Goal: Task Accomplishment & Management: Use online tool/utility

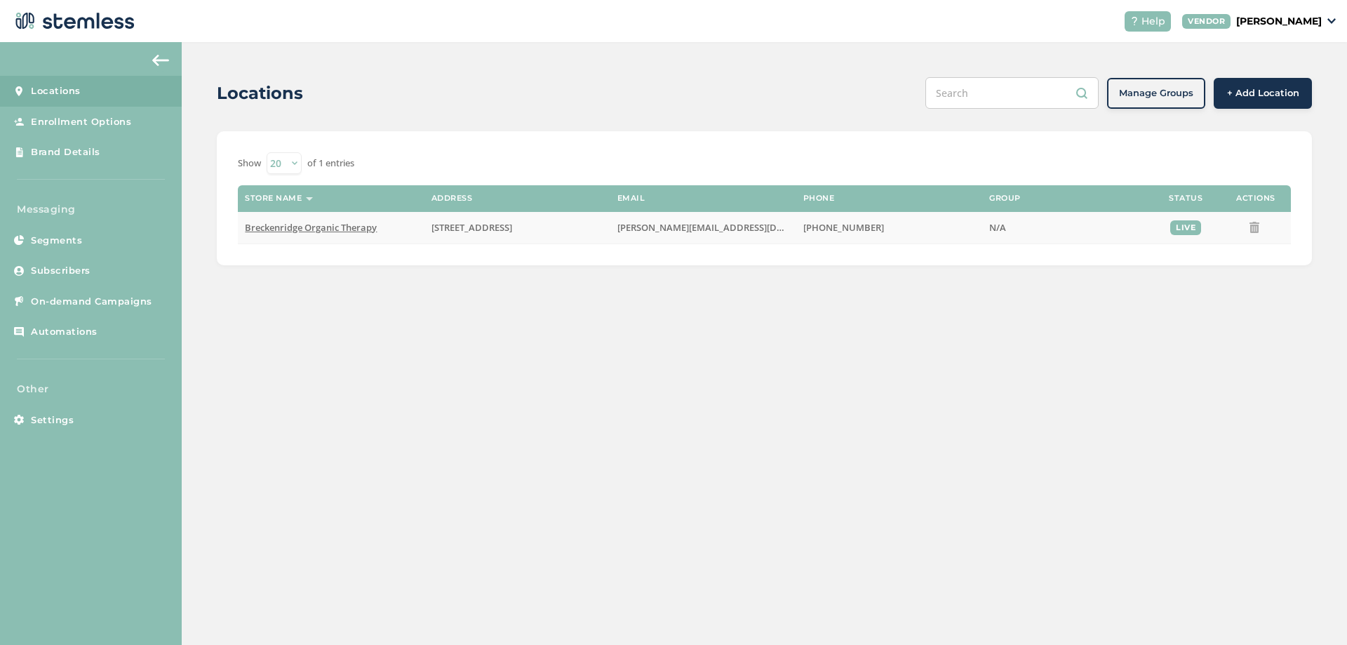
click at [323, 228] on span "Breckenridge Organic Therapy" at bounding box center [311, 227] width 132 height 13
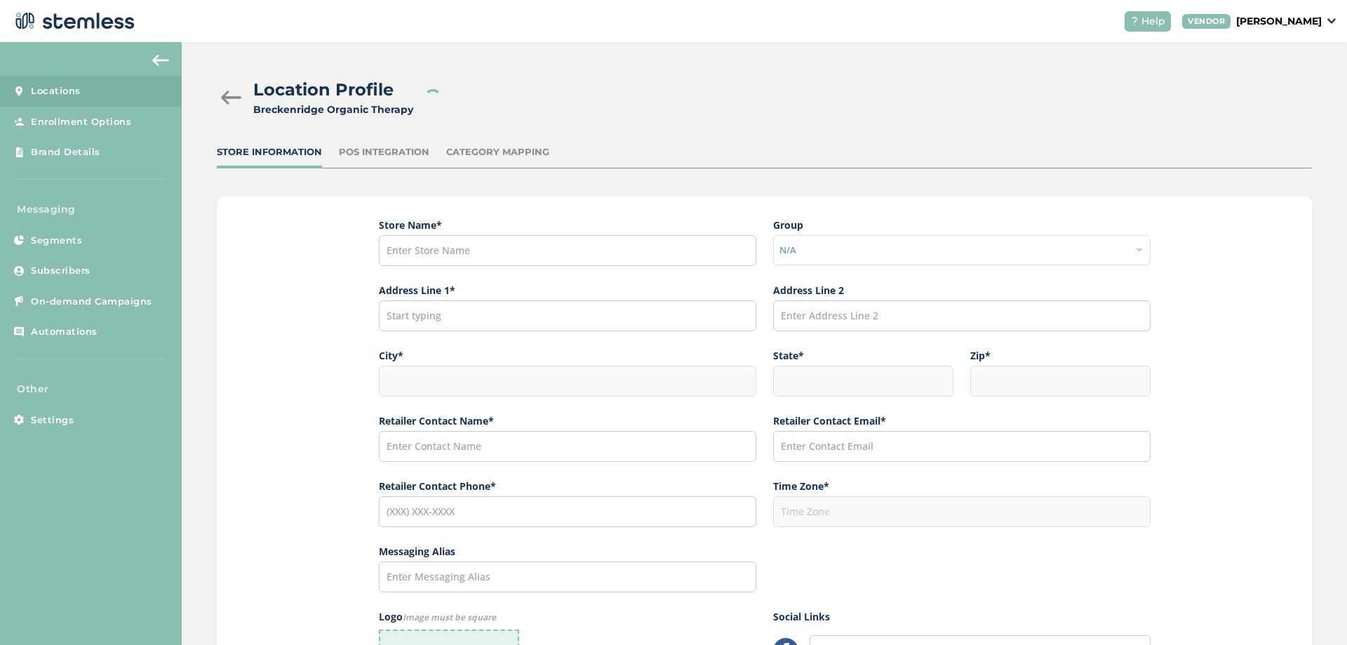
type input "Breckenridge Organic Therapy"
type input "[STREET_ADDRESS]"
type input "Breckenridge"
type input "CO"
type input "80424"
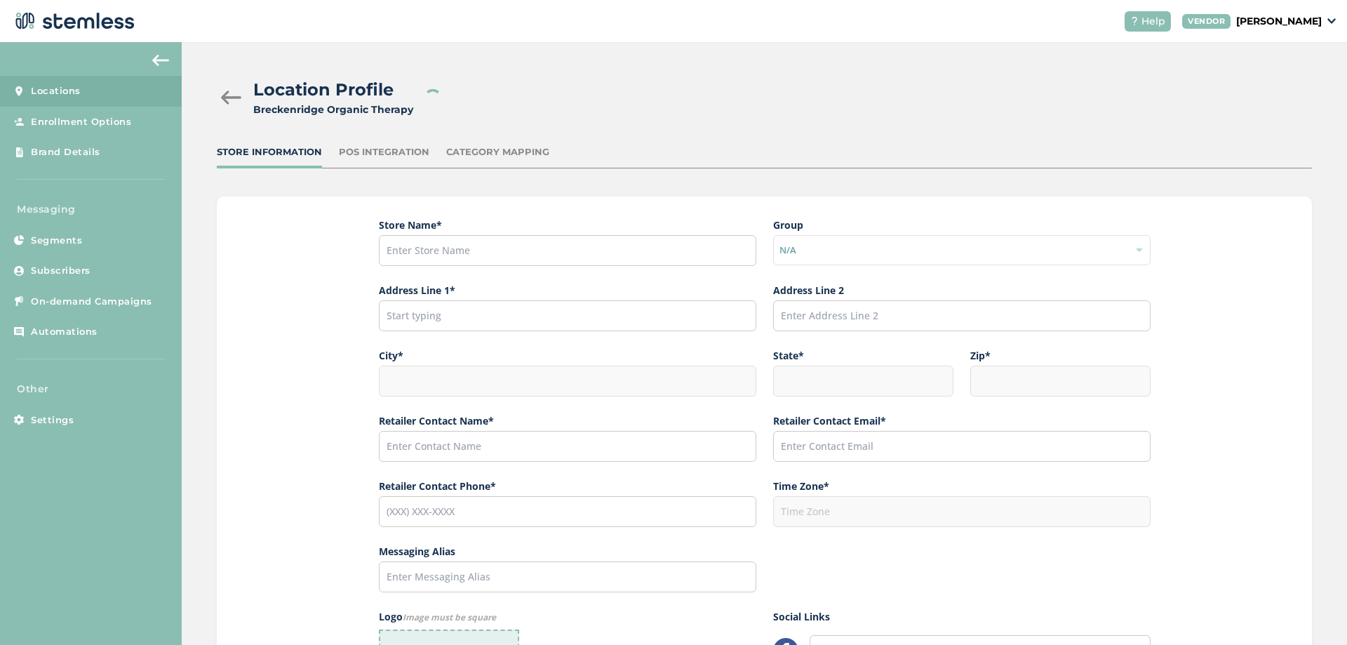
type input "[PERSON_NAME]"
type input "[PERSON_NAME][EMAIL_ADDRESS][DOMAIN_NAME]"
type input "[PHONE_NUMBER]"
type input "America/[GEOGRAPHIC_DATA]"
type input "[URL][DOMAIN_NAME]"
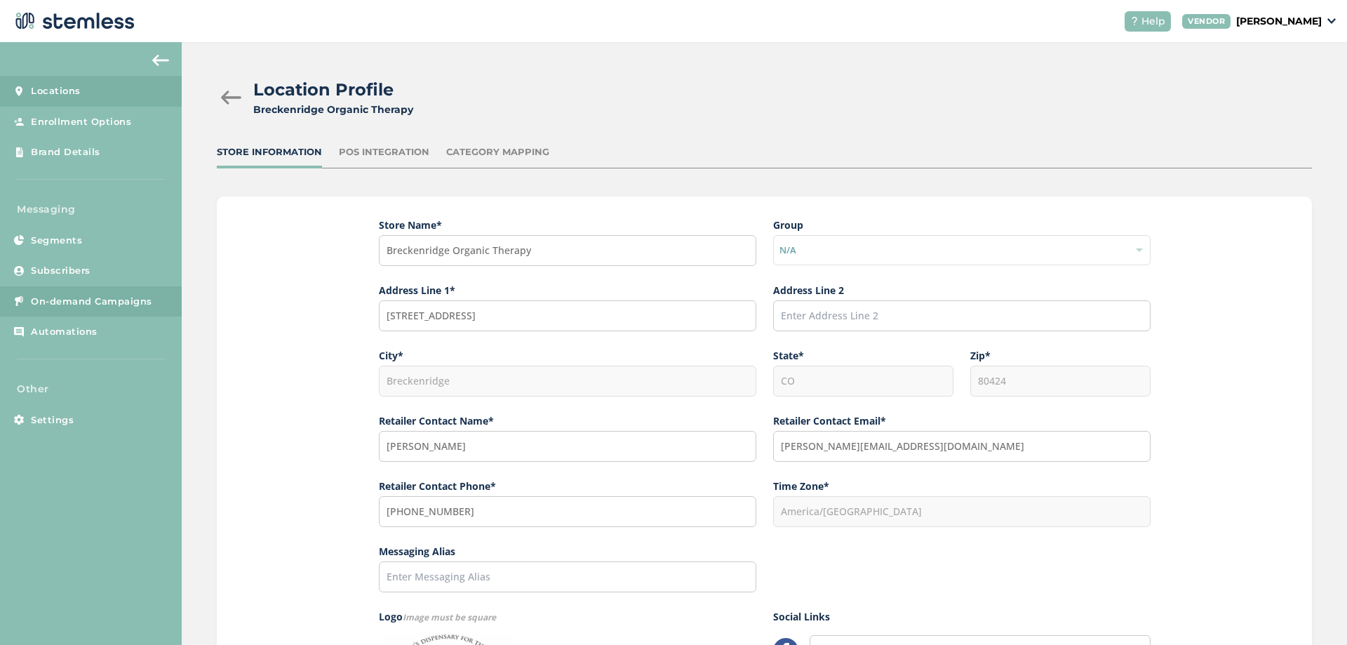
click at [97, 304] on span "On-demand Campaigns" at bounding box center [91, 302] width 121 height 14
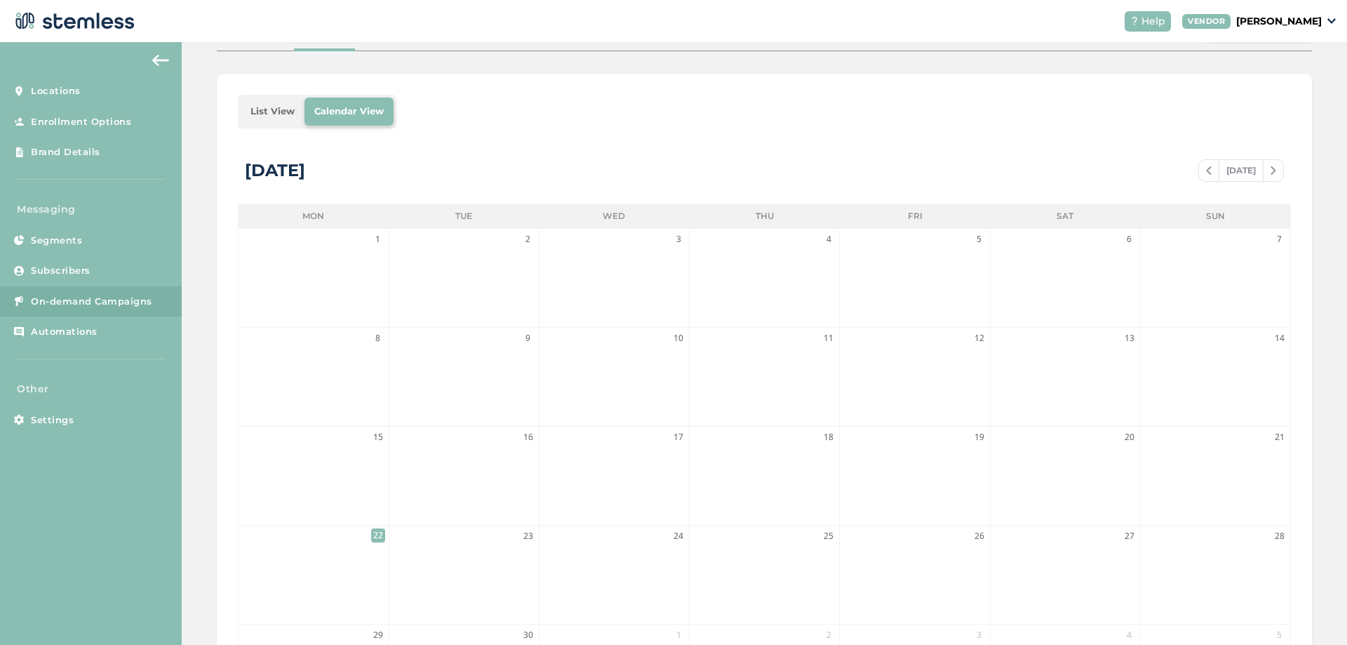
scroll to position [305, 0]
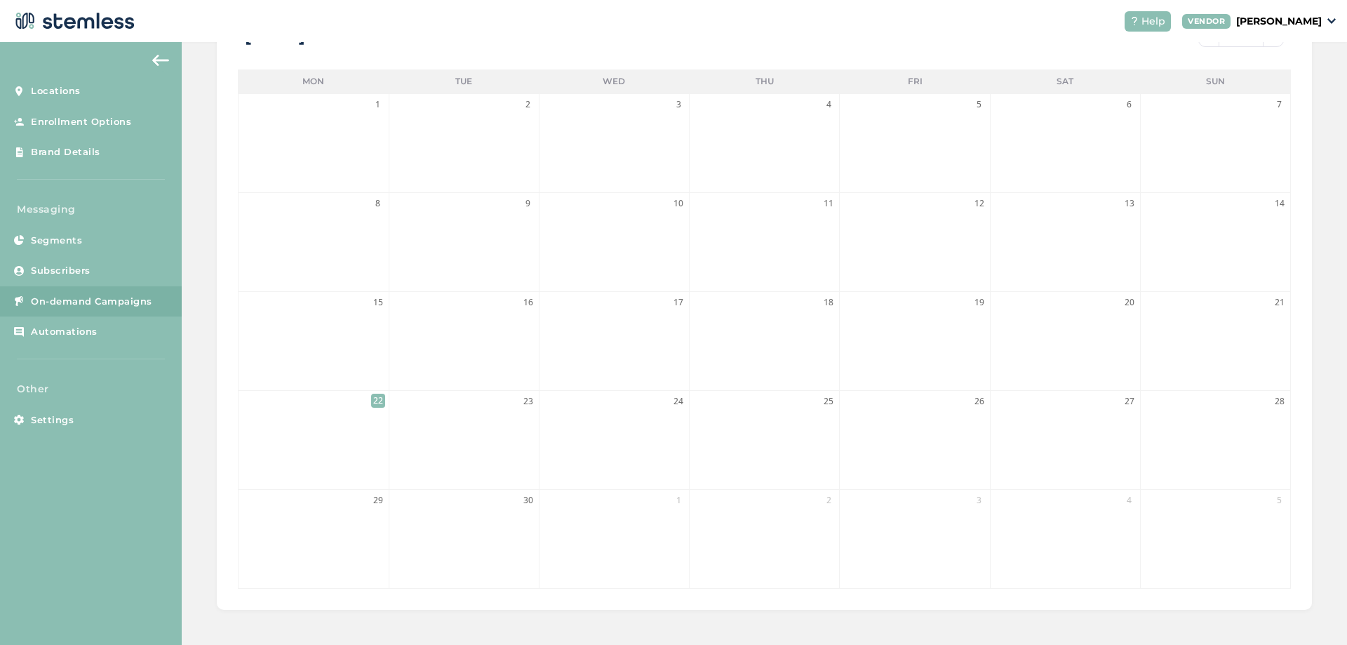
click at [344, 419] on li "22" at bounding box center [313, 440] width 149 height 98
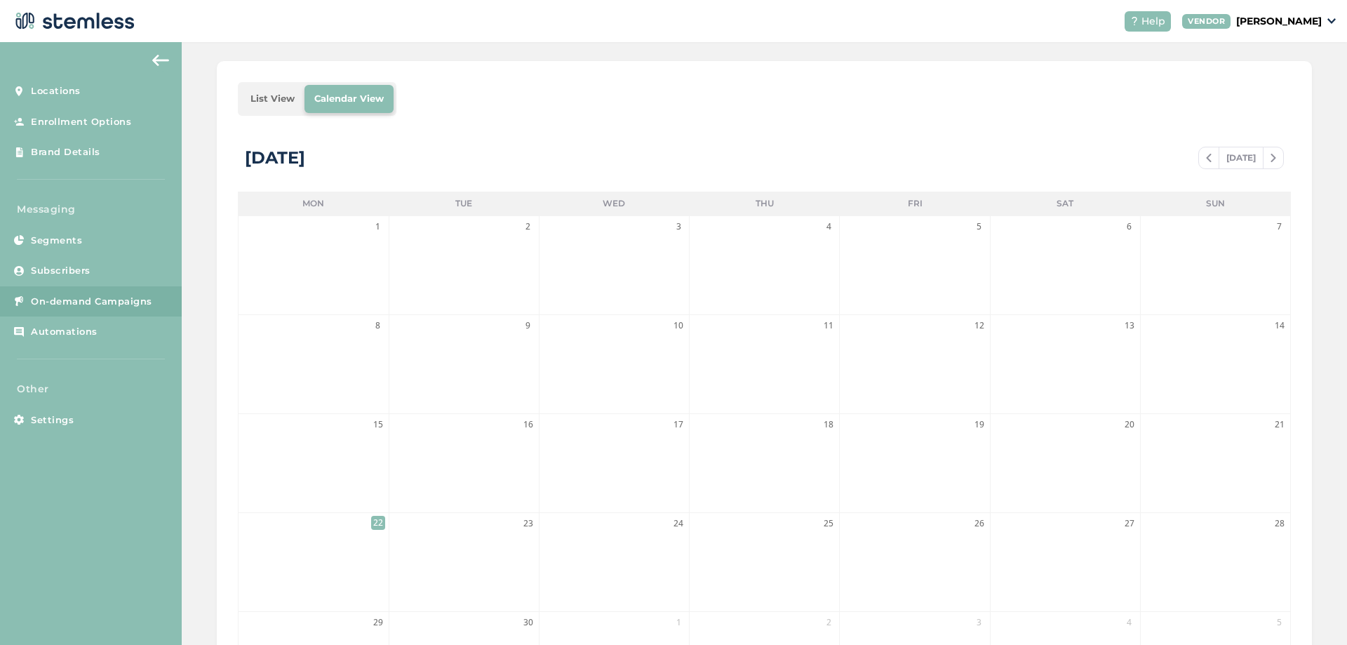
scroll to position [0, 0]
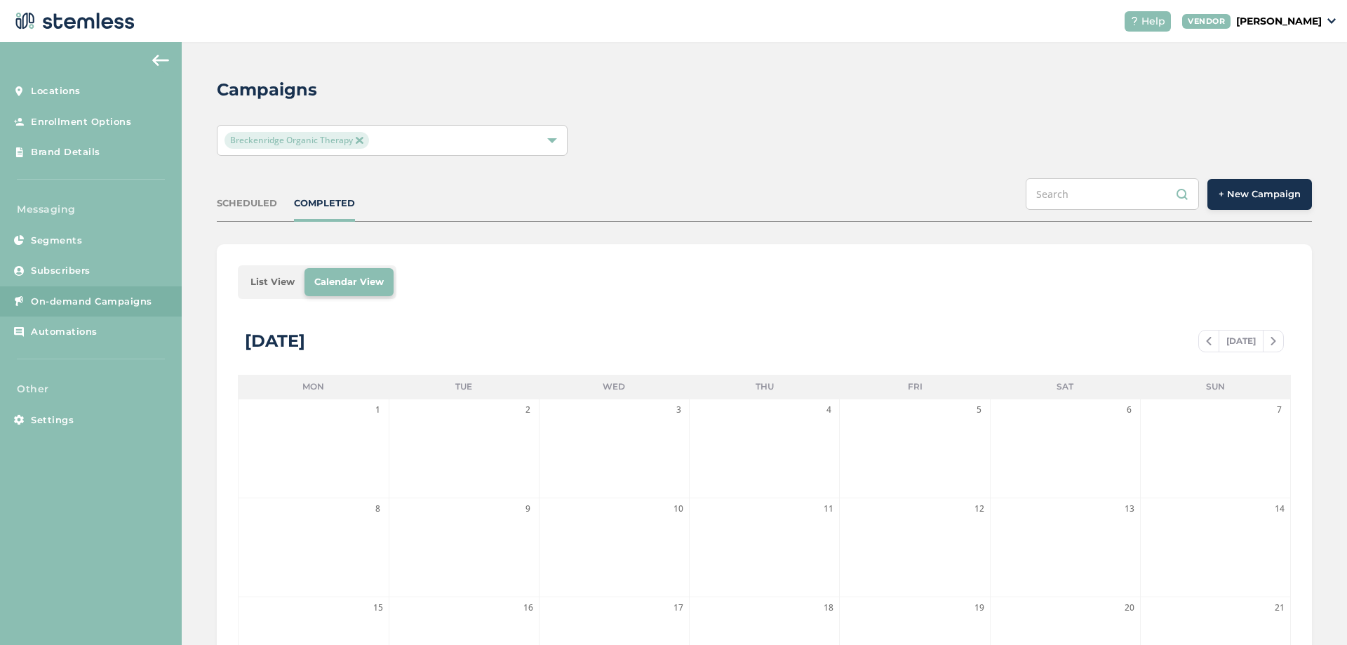
click at [996, 205] on button "+ New Campaign" at bounding box center [1260, 194] width 105 height 31
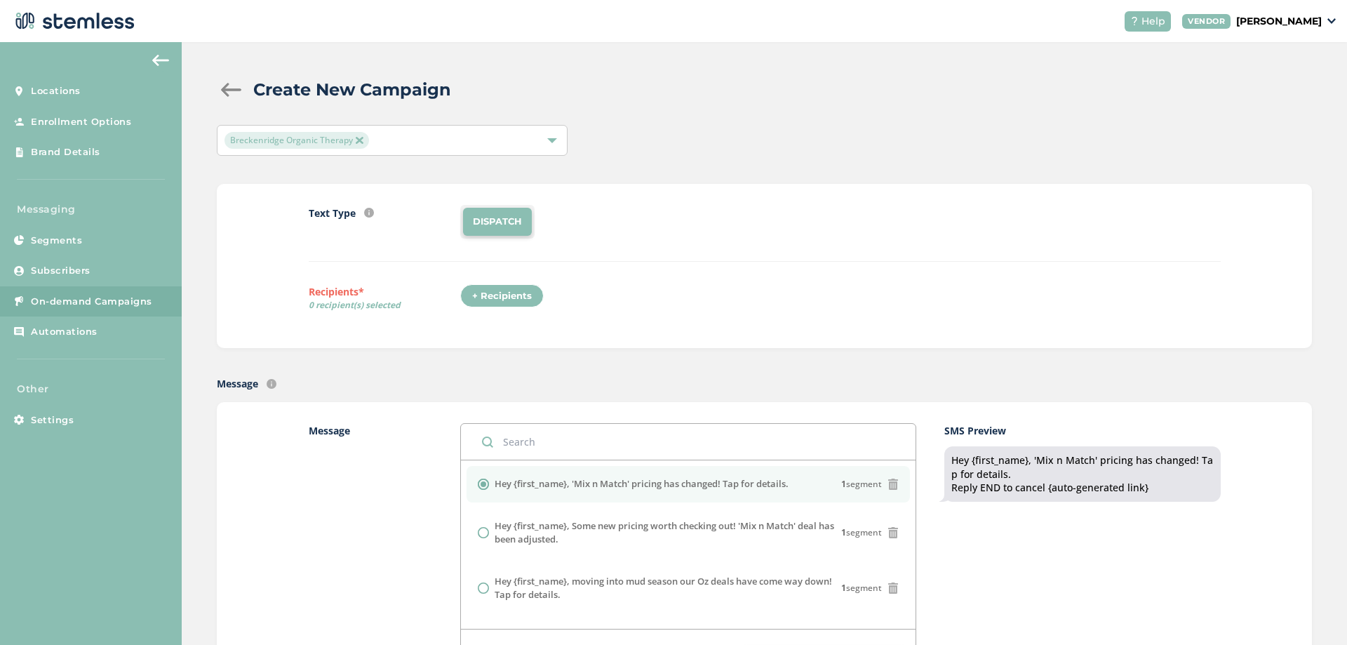
click at [506, 305] on div "+ Recipients" at bounding box center [502, 296] width 84 height 24
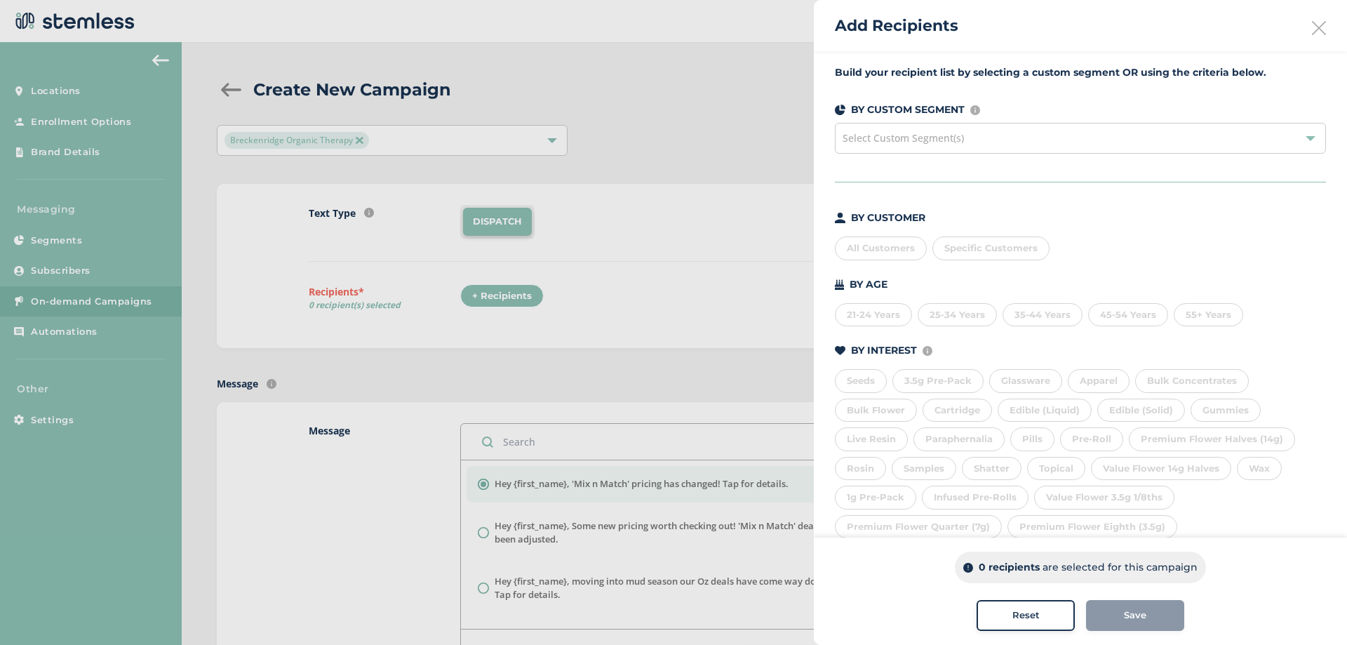
click at [902, 139] on span "Select Custom Segment(s)" at bounding box center [903, 137] width 121 height 13
click at [915, 142] on span "Select Custom Segment(s)" at bounding box center [903, 137] width 121 height 13
click at [893, 250] on div "All Customers" at bounding box center [881, 249] width 92 height 24
click at [996, 575] on div "Save" at bounding box center [1136, 615] width 76 height 14
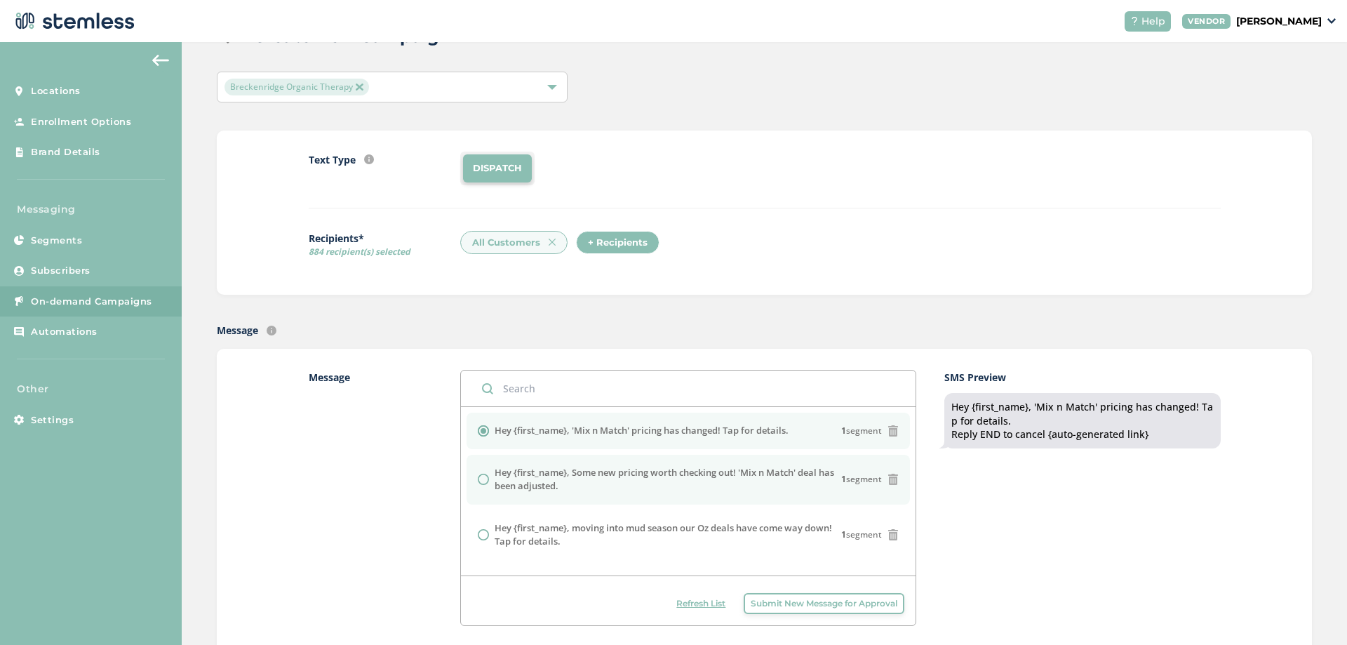
scroll to position [140, 0]
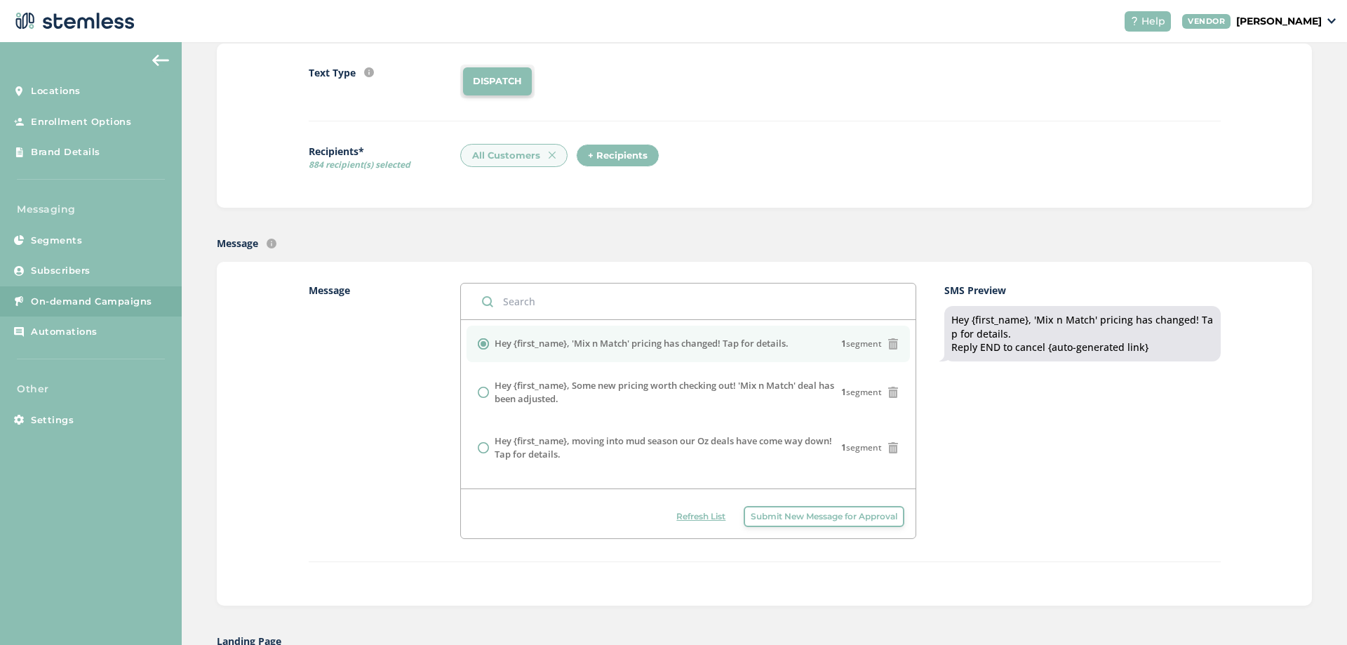
drag, startPoint x: 761, startPoint y: 341, endPoint x: 489, endPoint y: 342, distance: 271.6
click at [489, 342] on div "Hey {first_name}, 'Mix n Match' pricing has changed! Tap for details. 1 segment" at bounding box center [688, 344] width 421 height 14
copy div "Hey {first_name}, 'Mix n Match' pricing has changed! Tap for details."
click at [844, 513] on span "Submit New Message for Approval" at bounding box center [824, 516] width 147 height 13
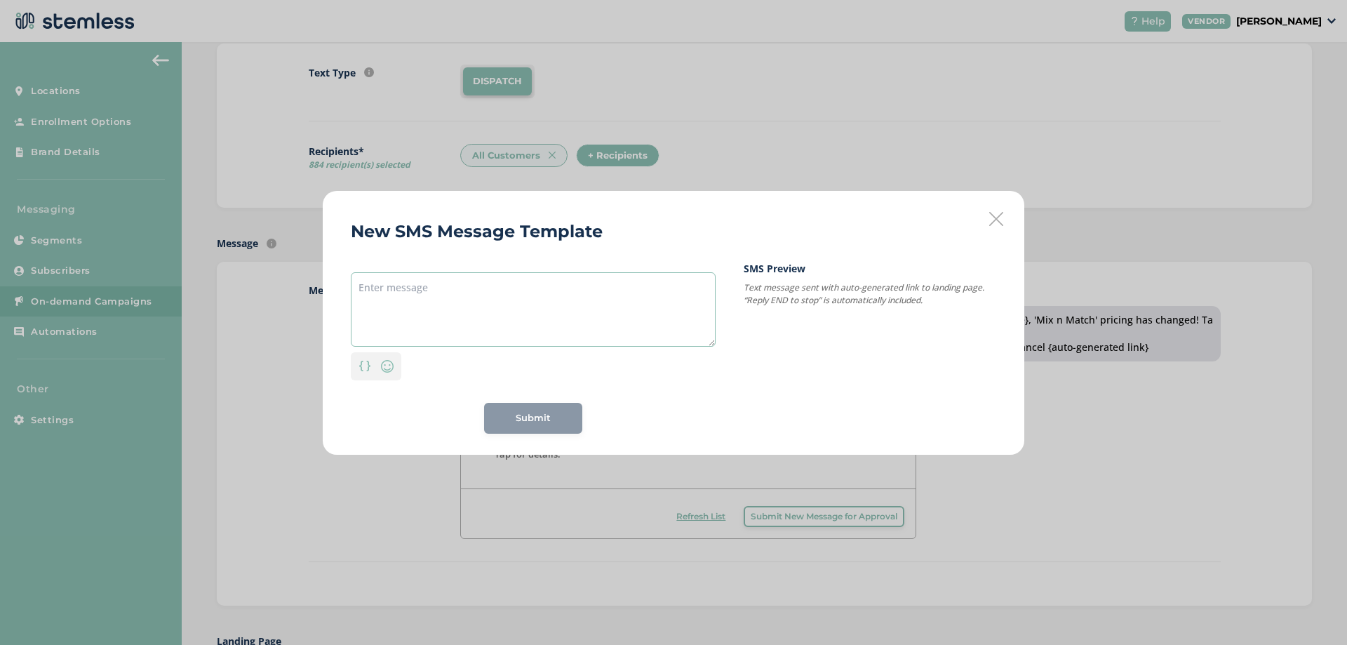
paste textarea "Hey {first_name}, 'Mix n Match' pricing has changed! Tap for details."
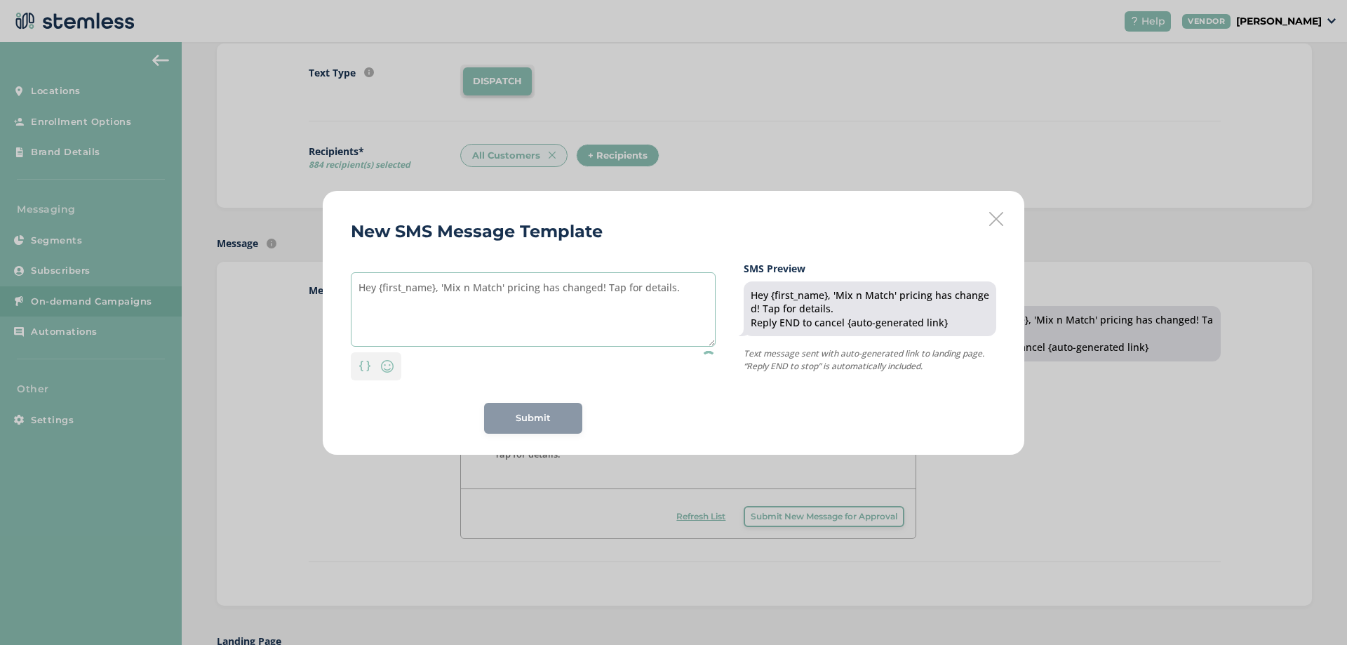
click at [436, 282] on textarea "Hey {first_name}, 'Mix n Match' pricing has changed! Tap for details." at bounding box center [533, 309] width 365 height 74
click at [358, 300] on textarea "Hey {first_name}, 'Mix n Match' pricing has changed! Tap for details." at bounding box center [533, 309] width 365 height 74
click at [440, 288] on textarea "Hey {first_name}, 'Mix n Match' pricing has changed! Tap for details." at bounding box center [533, 309] width 365 height 74
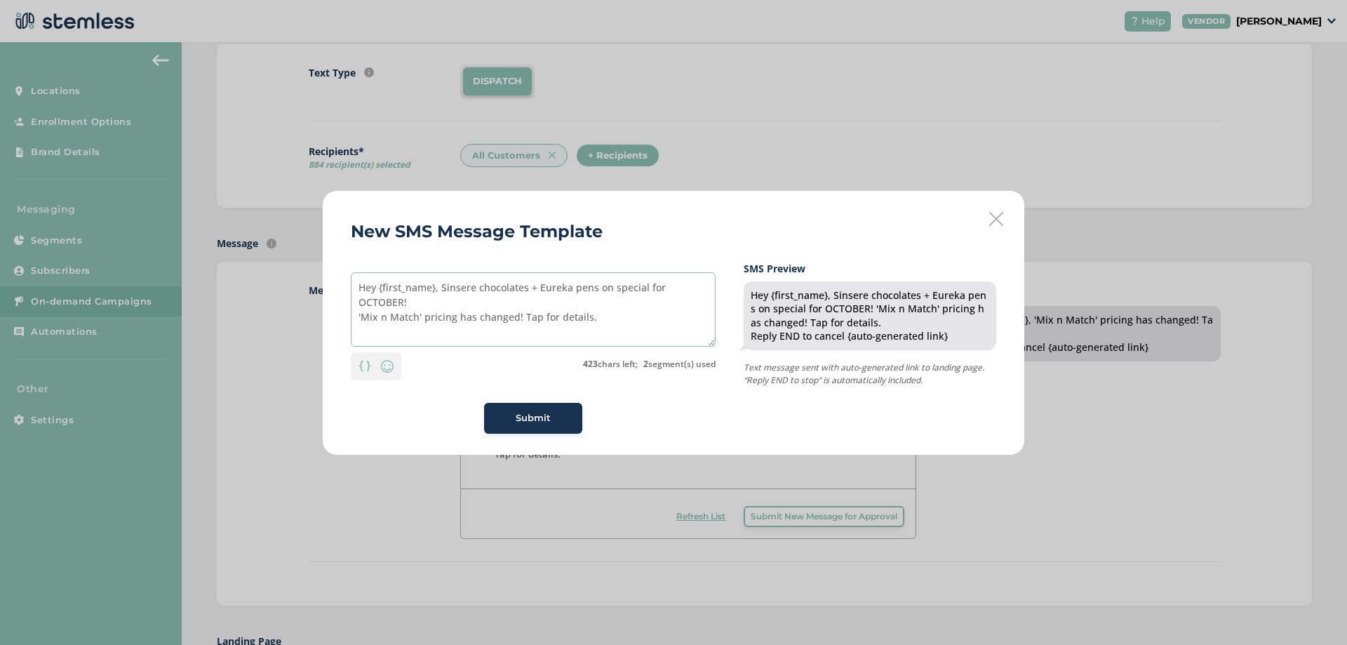
type textarea "Hey {first_name}, Sinsere chocolates + Eureka pens on special for OCTOBER! 'Mix…"
click at [538, 414] on span "Submit" at bounding box center [533, 418] width 35 height 14
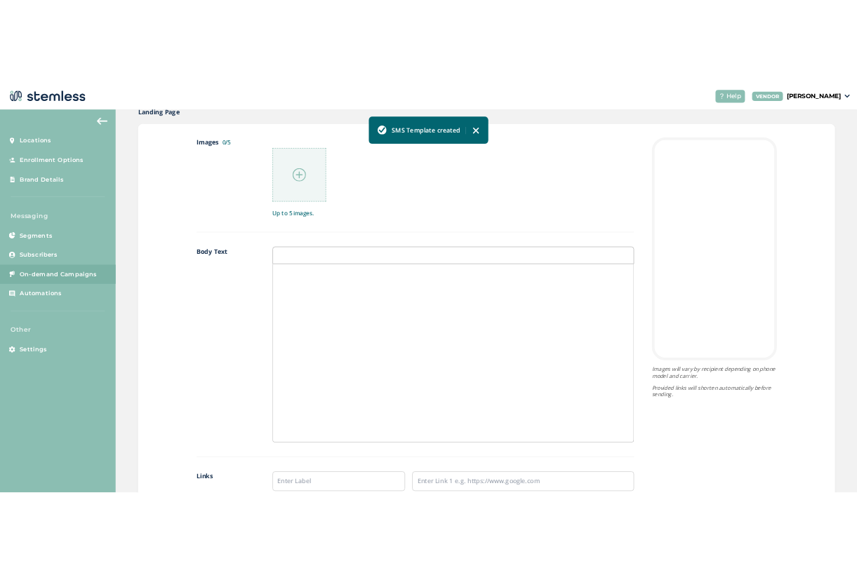
scroll to position [772, 0]
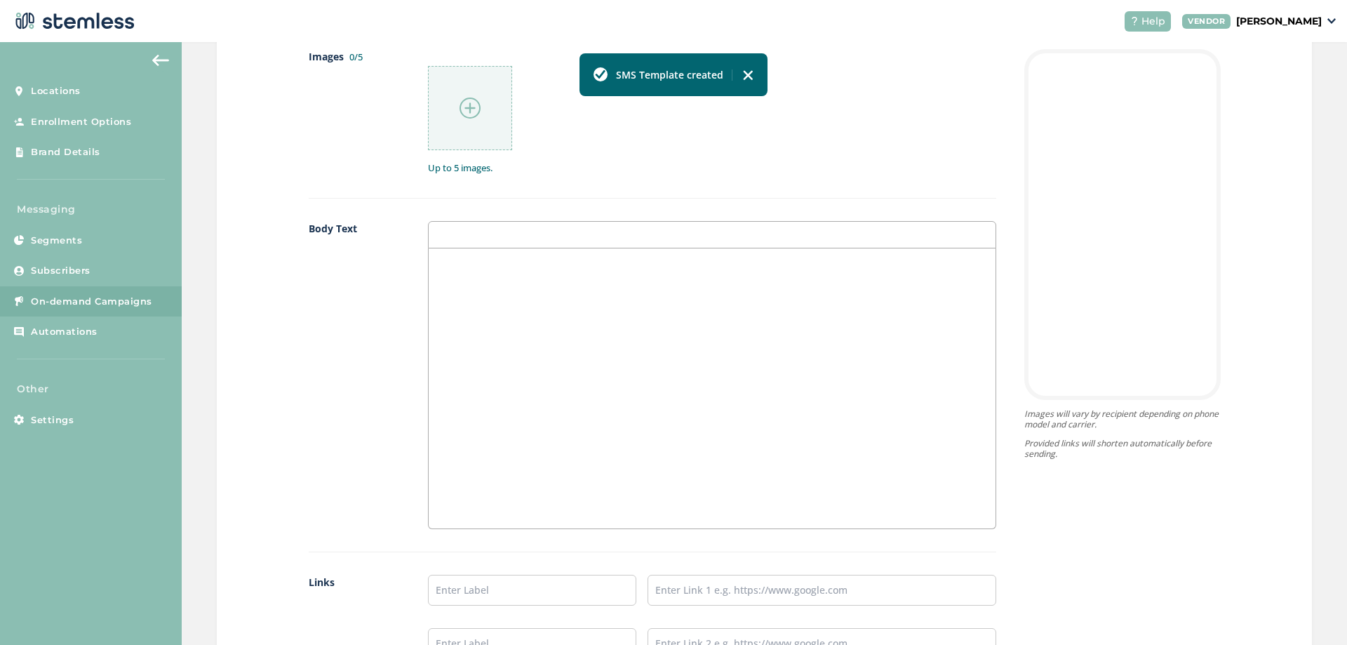
click at [462, 100] on img at bounding box center [470, 108] width 21 height 21
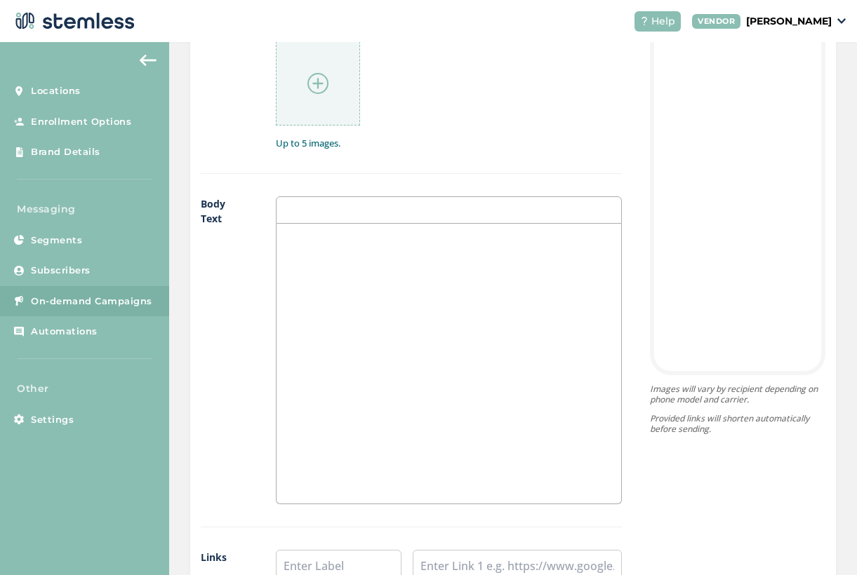
click at [319, 69] on div at bounding box center [318, 83] width 84 height 84
click at [321, 94] on div at bounding box center [318, 83] width 84 height 84
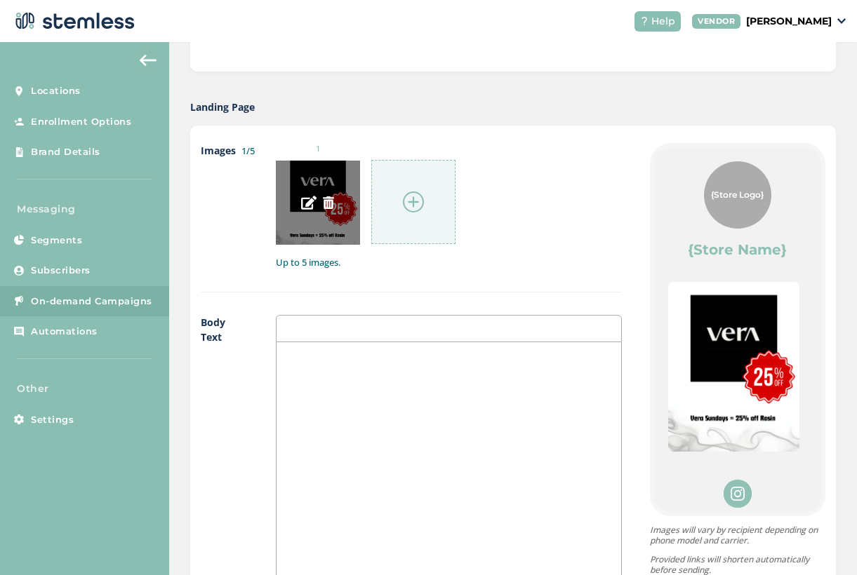
scroll to position [632, 0]
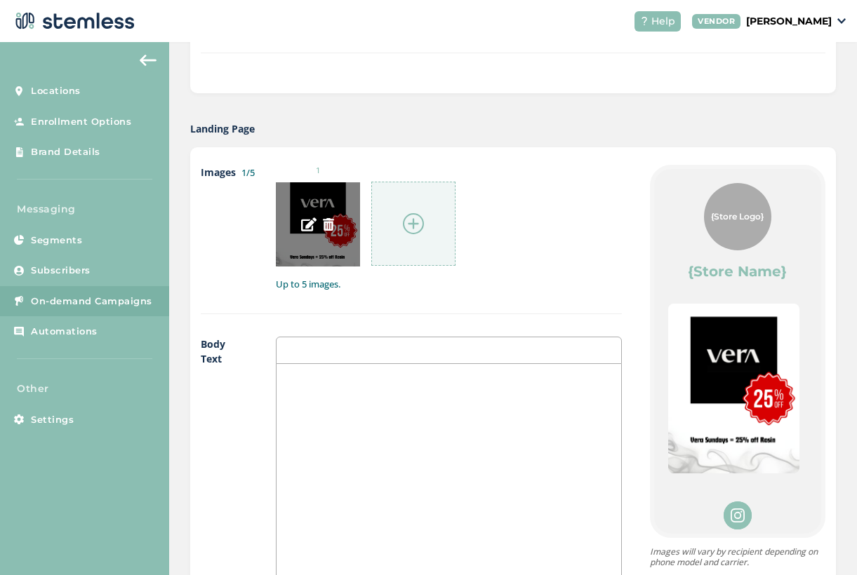
click at [333, 232] on div at bounding box center [318, 224] width 84 height 84
click at [326, 227] on img at bounding box center [328, 224] width 13 height 13
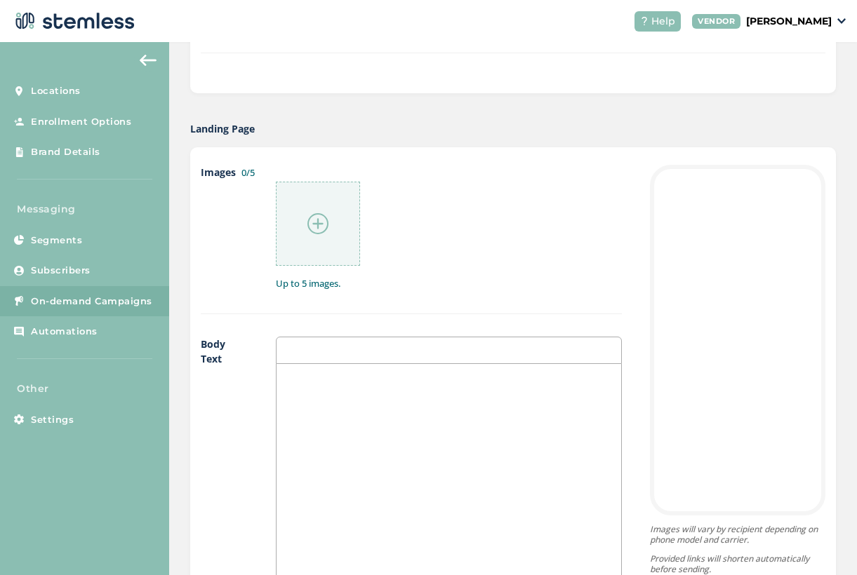
click at [322, 224] on img at bounding box center [317, 223] width 21 height 21
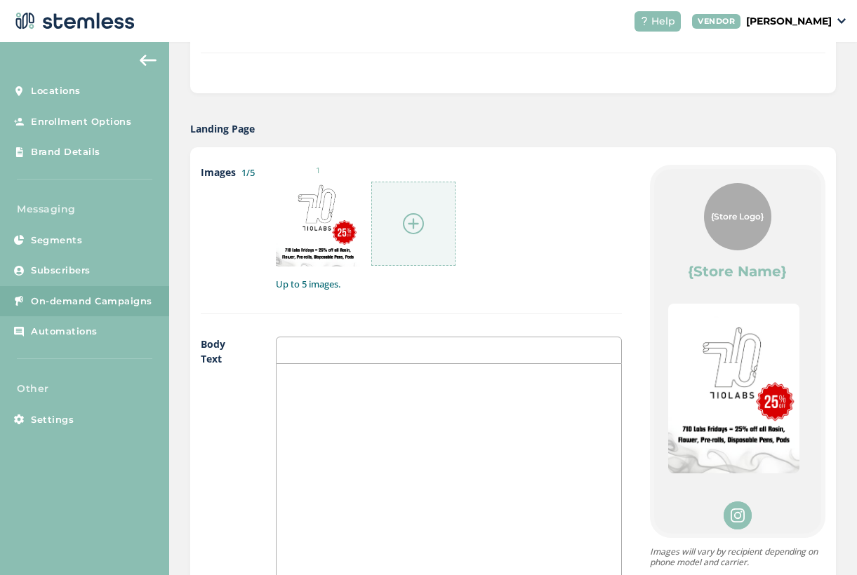
click at [428, 231] on div at bounding box center [413, 224] width 84 height 84
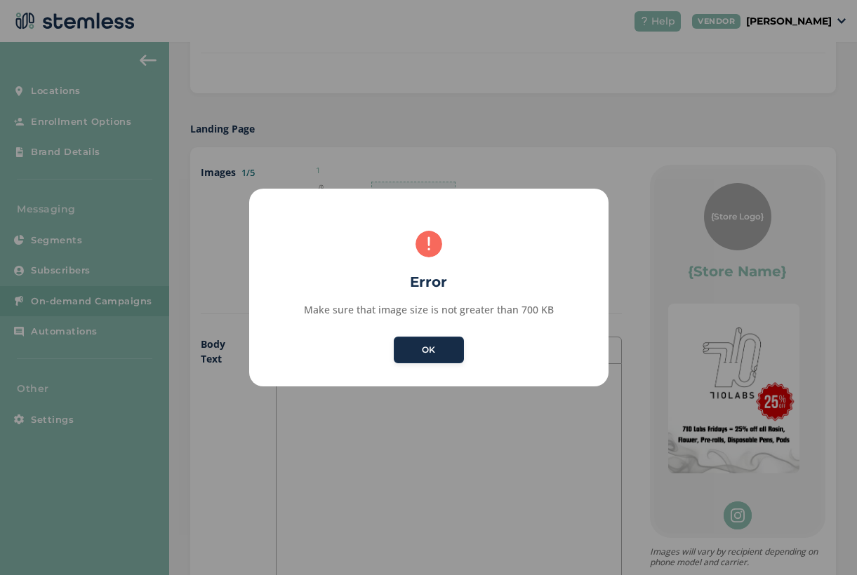
click at [437, 340] on button "OK" at bounding box center [429, 350] width 70 height 27
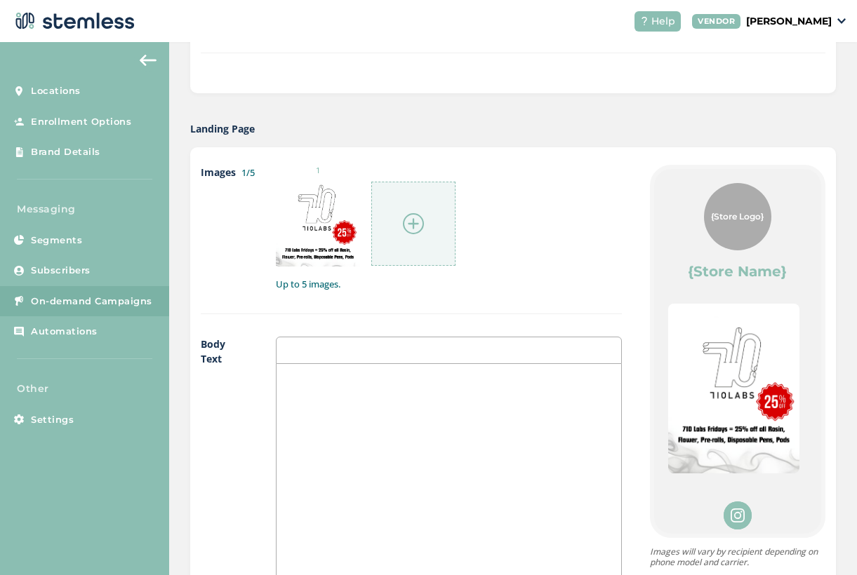
click at [420, 227] on img at bounding box center [413, 223] width 21 height 21
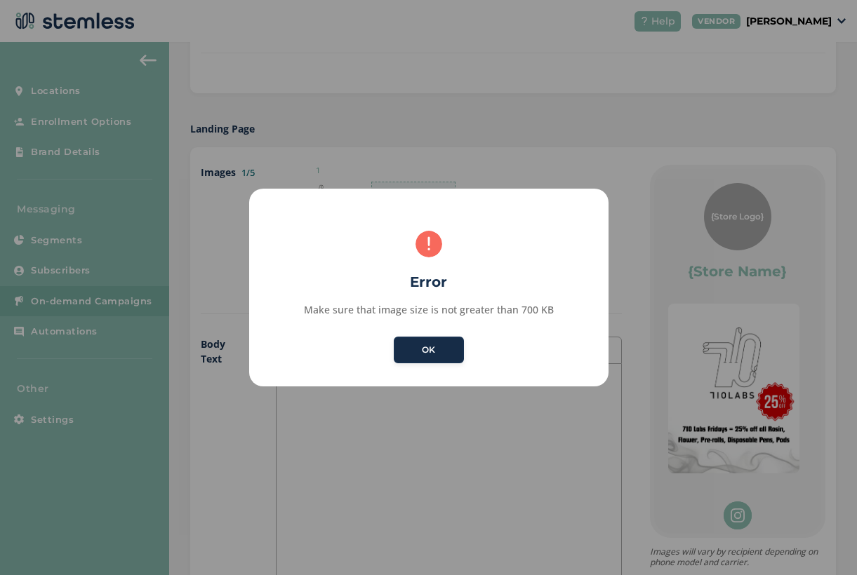
click at [425, 353] on button "OK" at bounding box center [429, 350] width 70 height 27
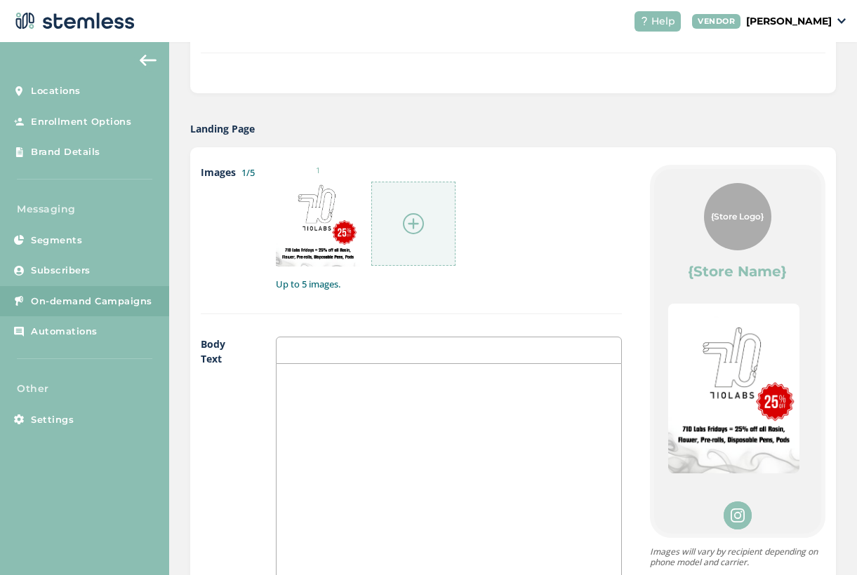
click at [414, 227] on img at bounding box center [413, 223] width 21 height 21
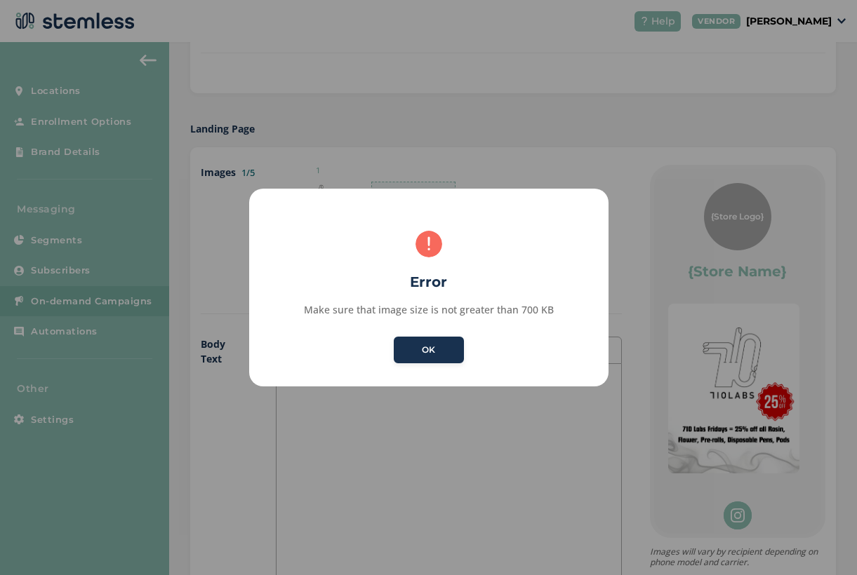
click at [445, 345] on button "OK" at bounding box center [429, 350] width 70 height 27
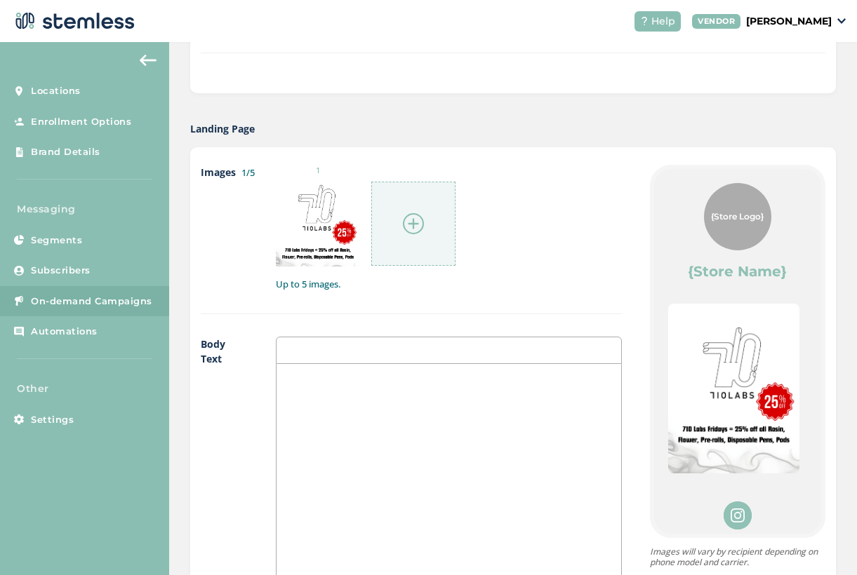
click at [415, 216] on img at bounding box center [413, 223] width 21 height 21
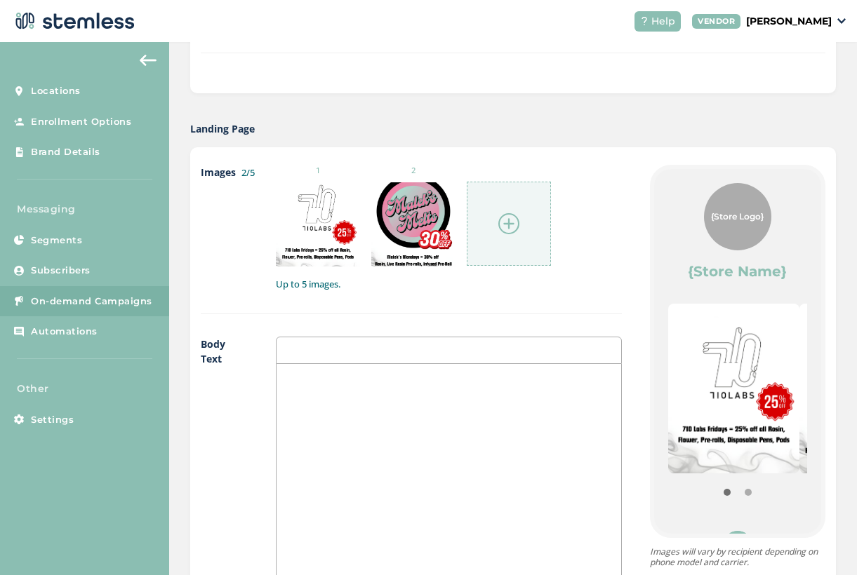
click at [502, 226] on img at bounding box center [508, 223] width 21 height 21
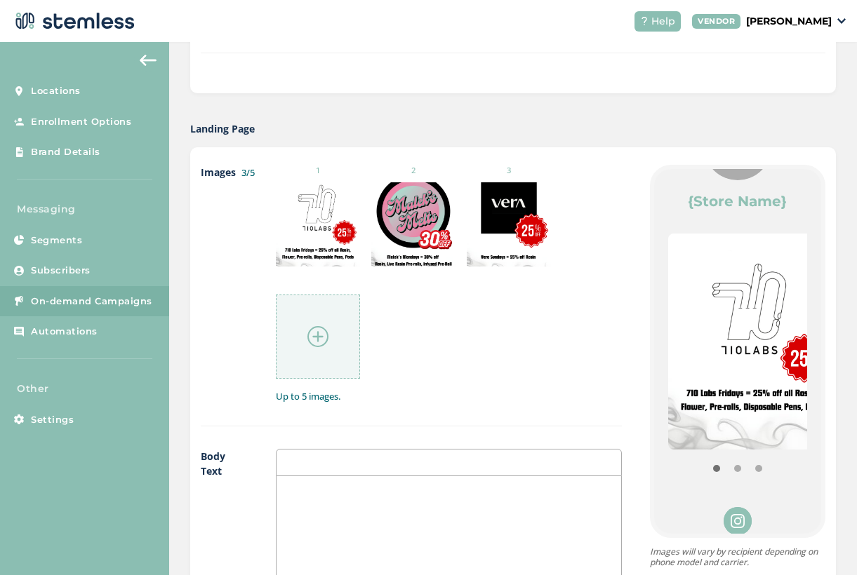
scroll to position [124, 0]
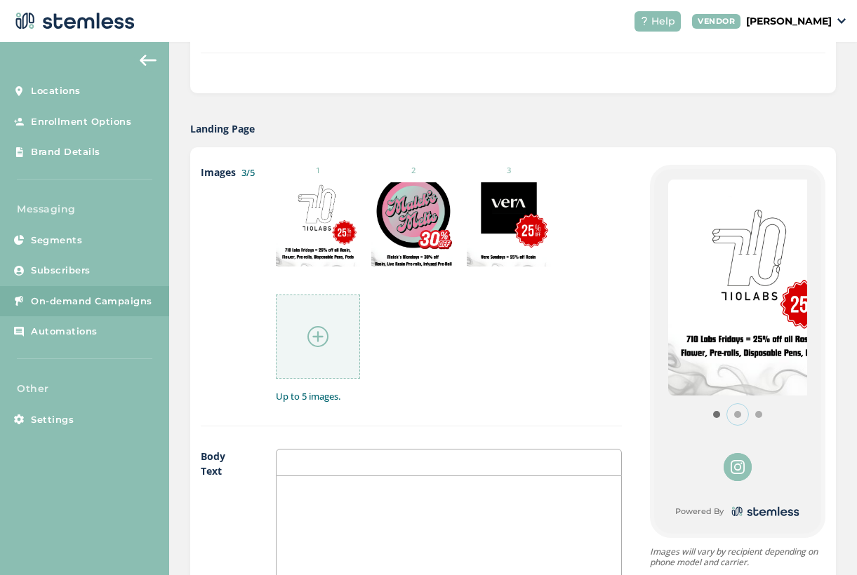
click at [727, 415] on button "Item 1" at bounding box center [737, 414] width 21 height 21
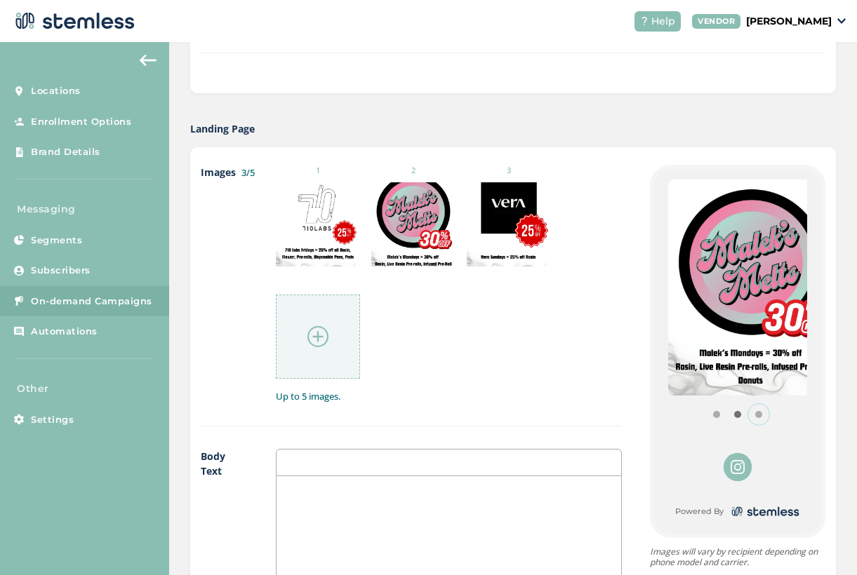
click at [748, 415] on button "Item 2" at bounding box center [758, 414] width 21 height 21
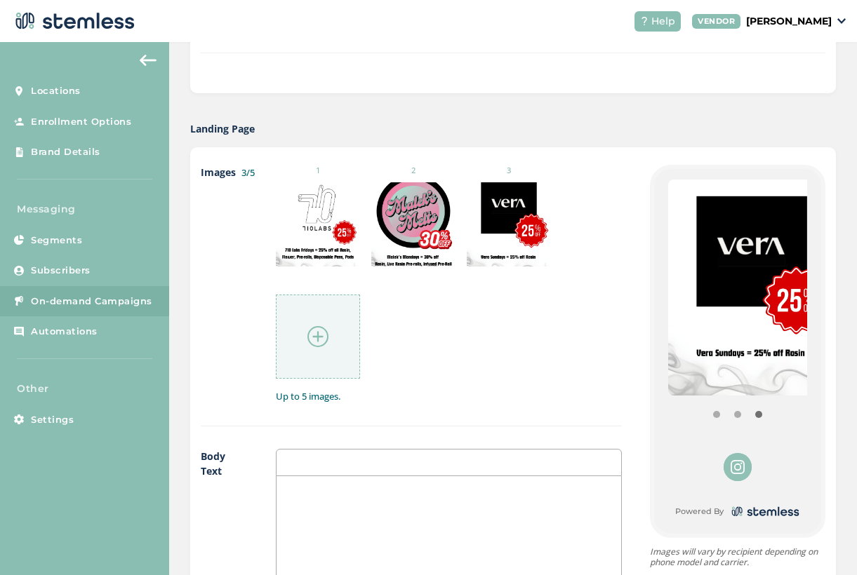
click at [298, 339] on div at bounding box center [318, 337] width 84 height 84
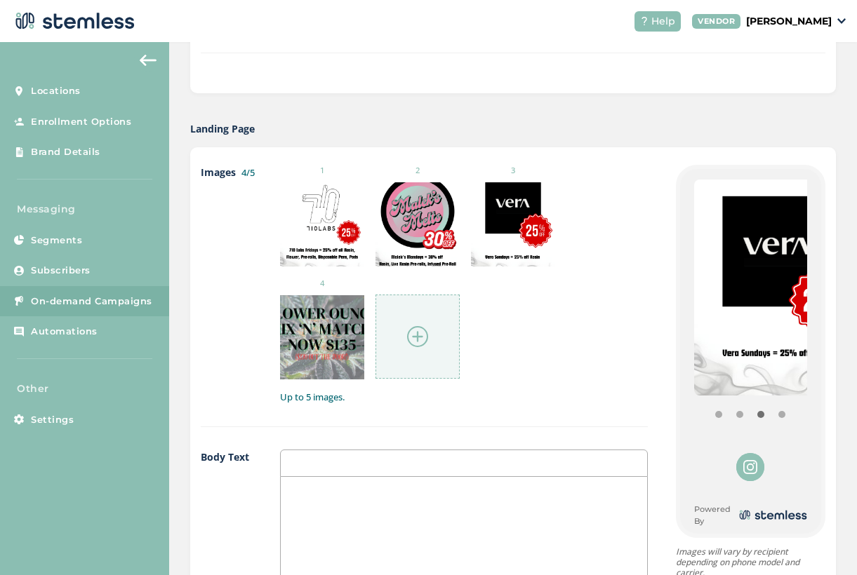
click at [411, 333] on img at bounding box center [417, 336] width 21 height 21
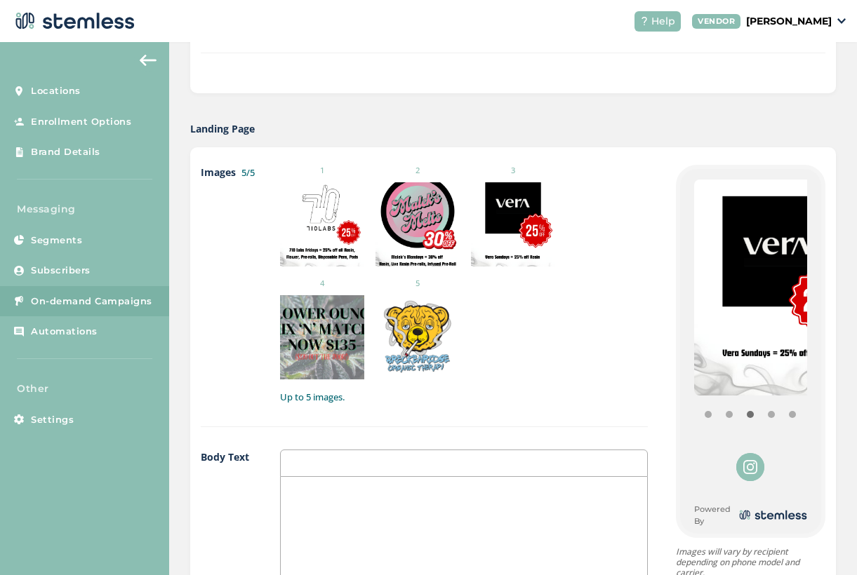
click at [506, 347] on ul "1 2 3 4 5" at bounding box center [464, 272] width 368 height 215
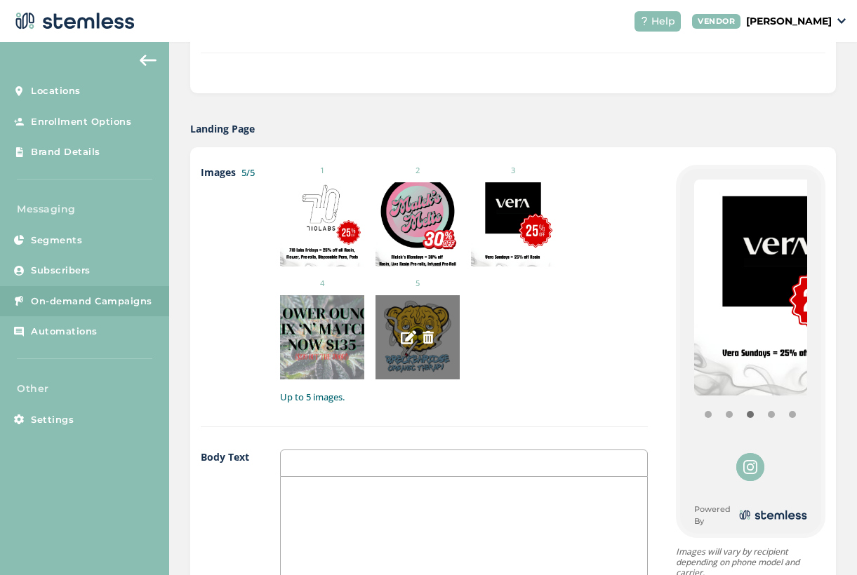
click at [422, 340] on img at bounding box center [428, 337] width 13 height 13
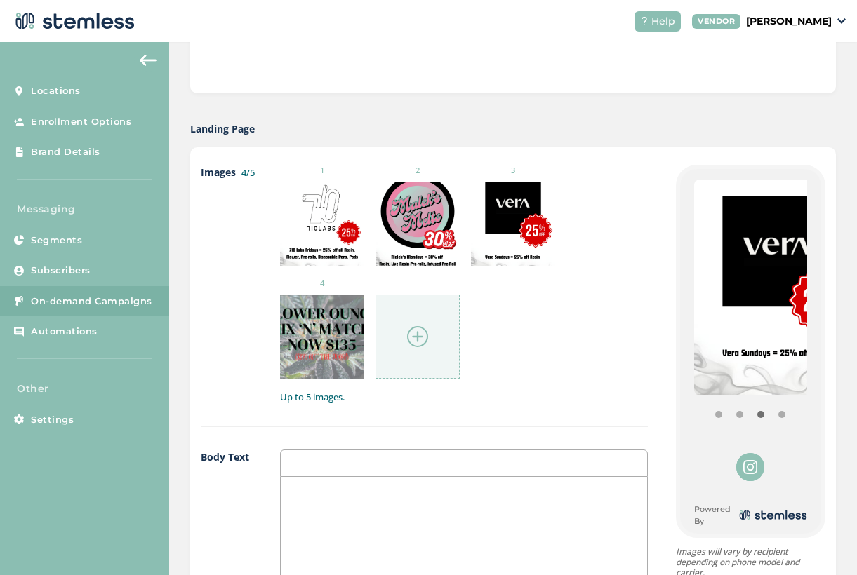
click at [407, 336] on img at bounding box center [417, 336] width 21 height 21
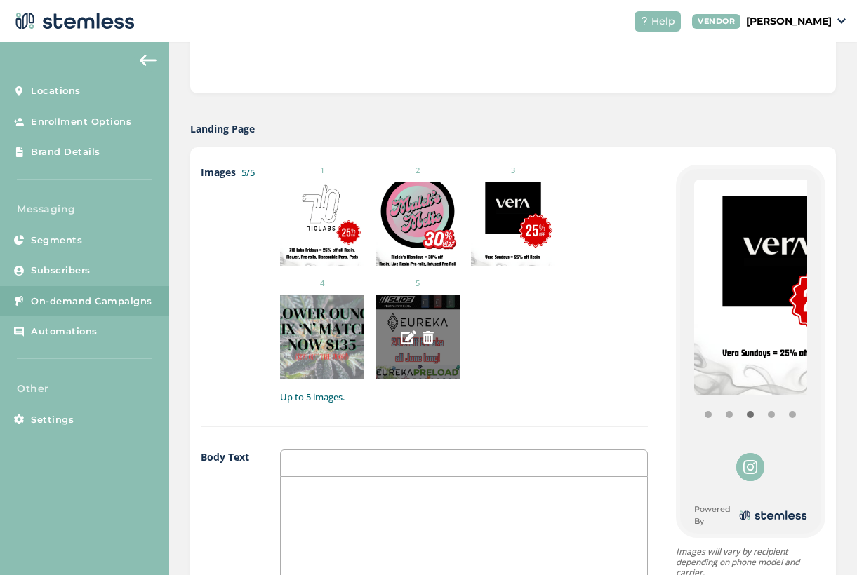
click at [413, 352] on div at bounding box center [417, 337] width 84 height 84
click at [422, 338] on img at bounding box center [428, 337] width 13 height 13
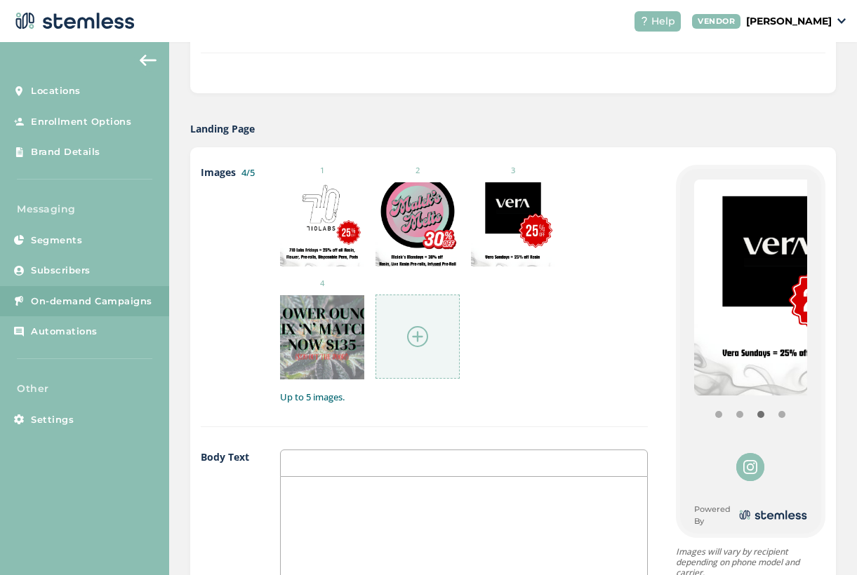
click at [418, 327] on div at bounding box center [417, 337] width 84 height 84
click at [386, 335] on div at bounding box center [417, 337] width 84 height 84
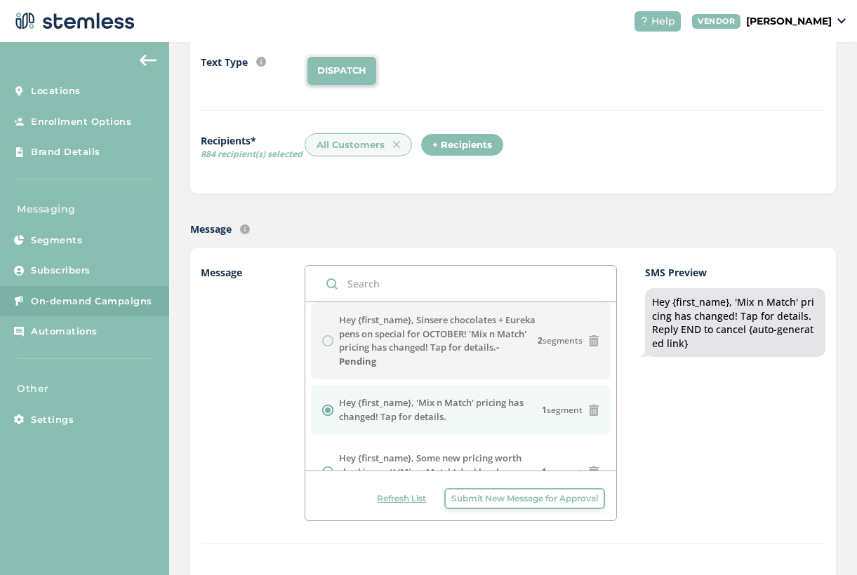
scroll to position [0, 0]
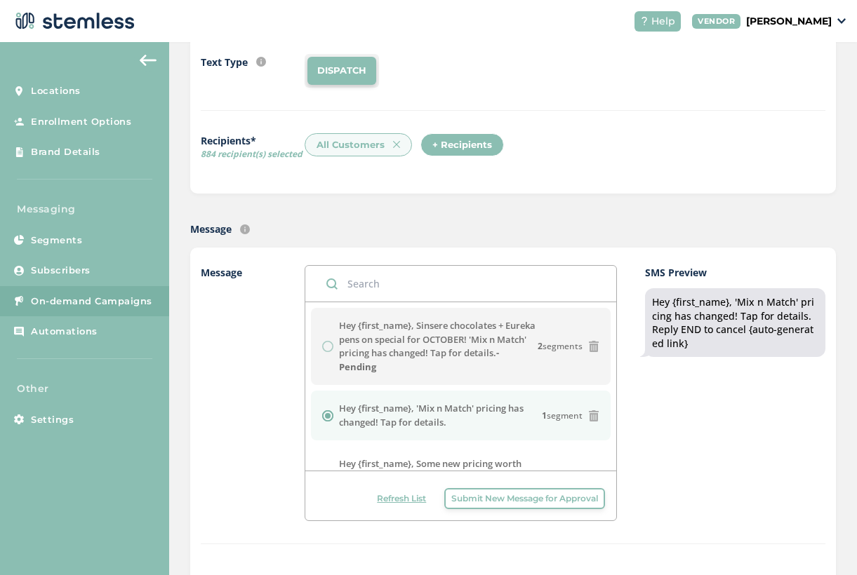
click at [400, 495] on span "Refresh List" at bounding box center [401, 499] width 49 height 13
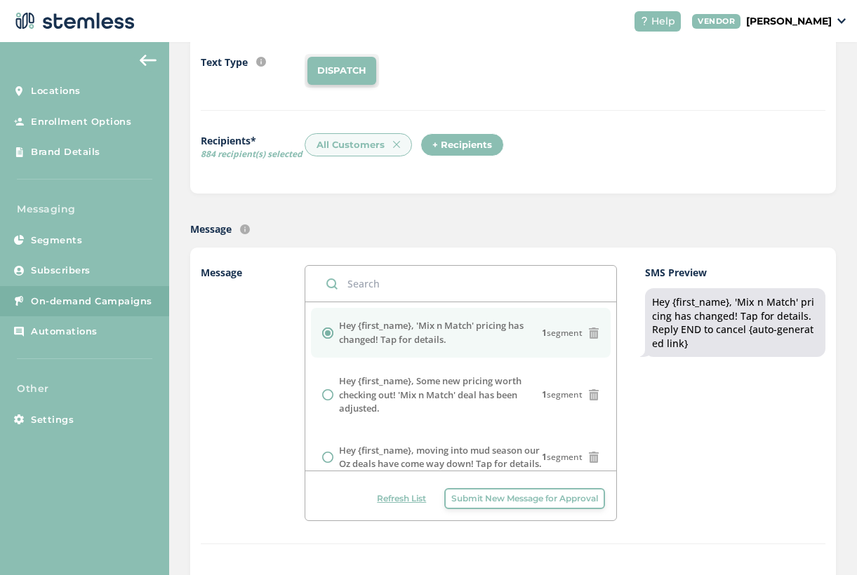
drag, startPoint x: 462, startPoint y: 342, endPoint x: 300, endPoint y: 322, distance: 163.4
click at [300, 322] on div "Message Hey {first_name}, 'Mix n Match' pricing has changed! Tap for details. 1…" at bounding box center [513, 404] width 625 height 279
click at [415, 331] on label "Hey {first_name}, 'Mix n Match' pricing has changed! Tap for details." at bounding box center [440, 332] width 203 height 27
drag, startPoint x: 451, startPoint y: 340, endPoint x: 314, endPoint y: 329, distance: 137.3
click at [314, 329] on li "Hey {first_name}, 'Mix n Match' pricing has changed! Tap for details. 1 segment" at bounding box center [461, 333] width 300 height 50
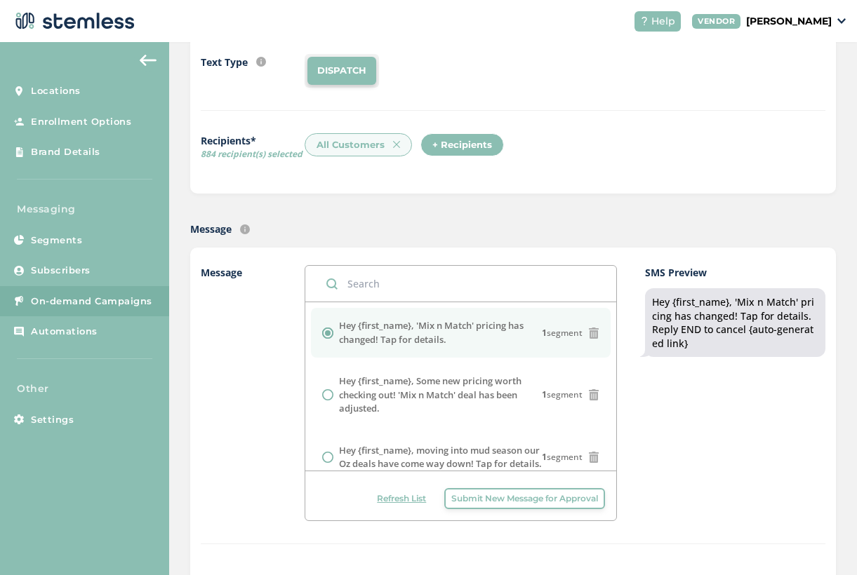
copy div "Hey {first_name}, 'Mix n Match' pricing has changed! Tap for details."
click at [542, 493] on span "Submit New Message for Approval" at bounding box center [524, 499] width 147 height 13
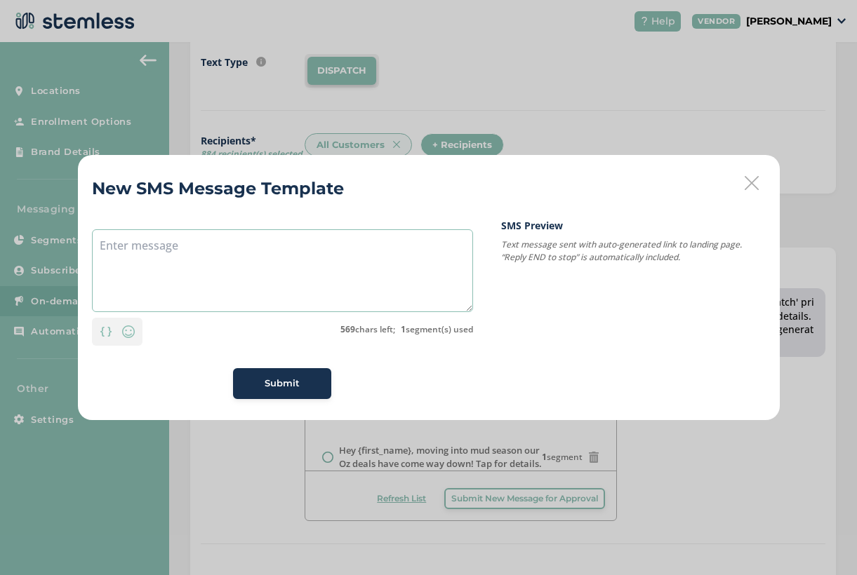
paste textarea "Hey {first_name}, 'Mix n Match' pricing has changed! Tap for details."
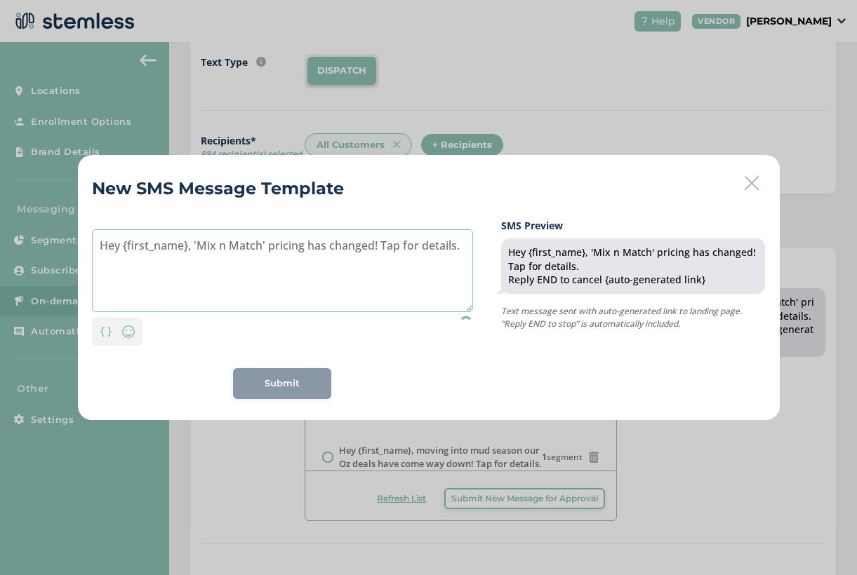
click at [96, 257] on textarea "Hey {first_name}, 'Mix n Match' pricing has changed! Tap for details." at bounding box center [282, 270] width 381 height 83
click at [194, 245] on textarea "Hey {first_name}, 'Mix n Match' pricing has changed! Tap for details." at bounding box center [282, 270] width 381 height 83
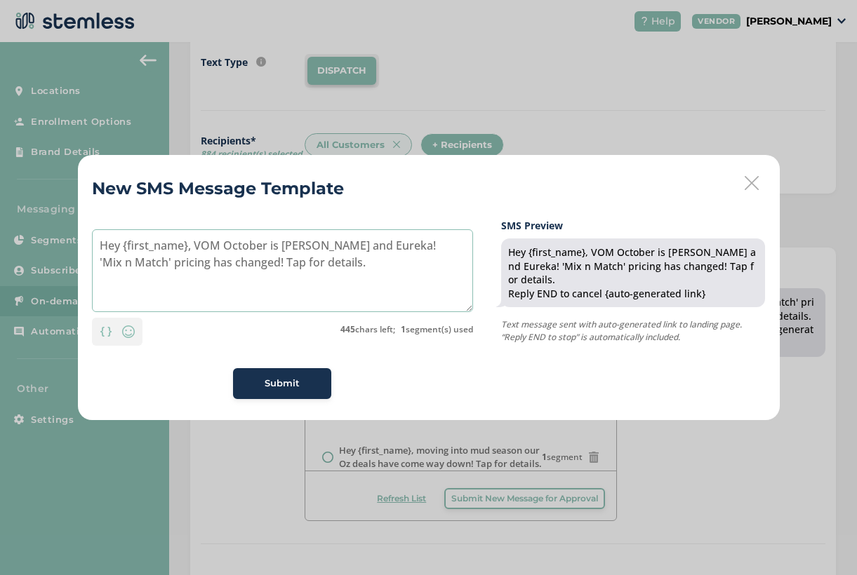
drag, startPoint x: 380, startPoint y: 279, endPoint x: 67, endPoint y: 225, distance: 317.6
click at [67, 225] on div "New SMS Message Template Hey {first_name}, VOM October is [PERSON_NAME] and Eur…" at bounding box center [428, 287] width 857 height 575
type textarea "Hey {first_name}, VOM October is [PERSON_NAME] and Eureka! 'Mix n Match' pricin…"
click at [302, 389] on div "Submit" at bounding box center [282, 384] width 76 height 14
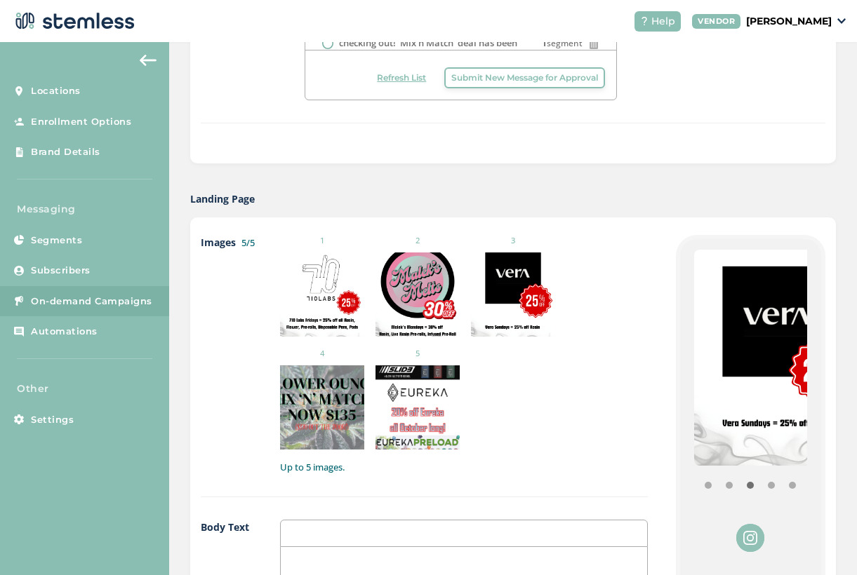
scroll to position [125, 0]
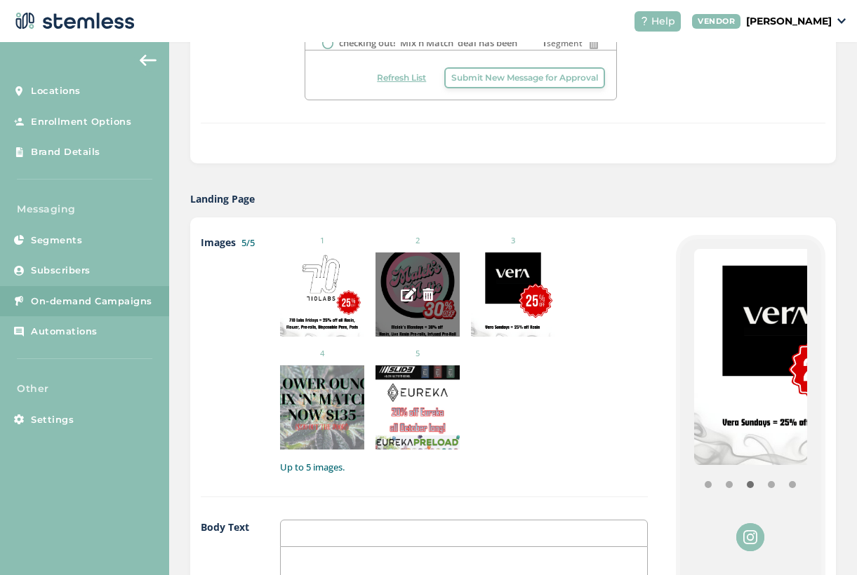
click at [395, 271] on div at bounding box center [417, 295] width 84 height 84
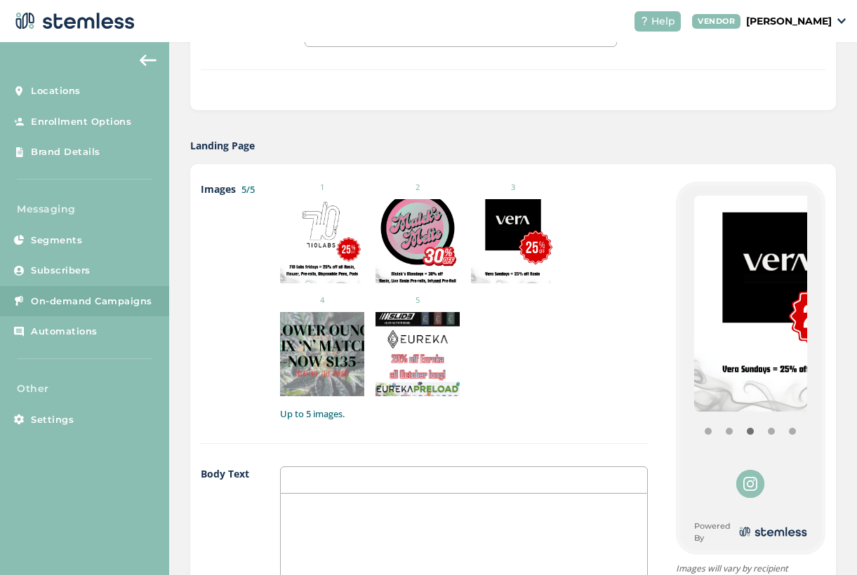
scroll to position [702, 0]
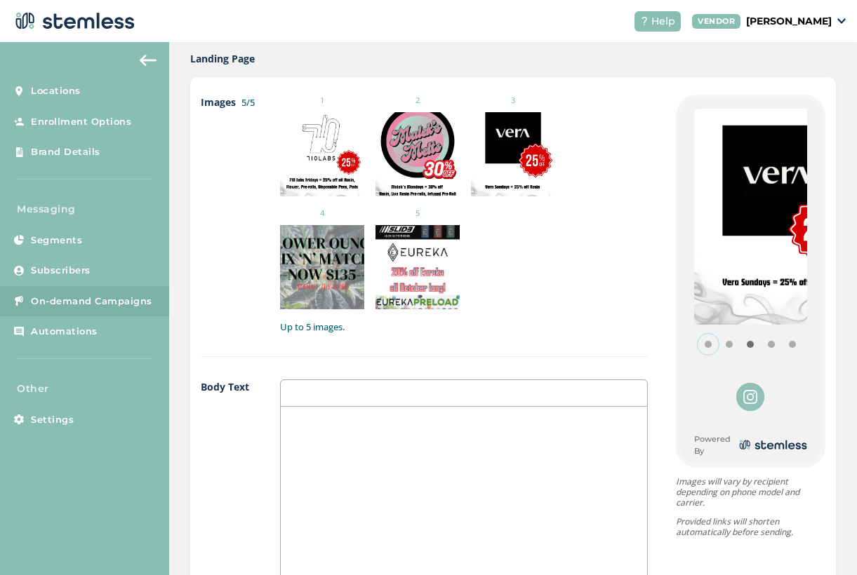
click at [698, 342] on button "Item 0" at bounding box center [708, 344] width 21 height 21
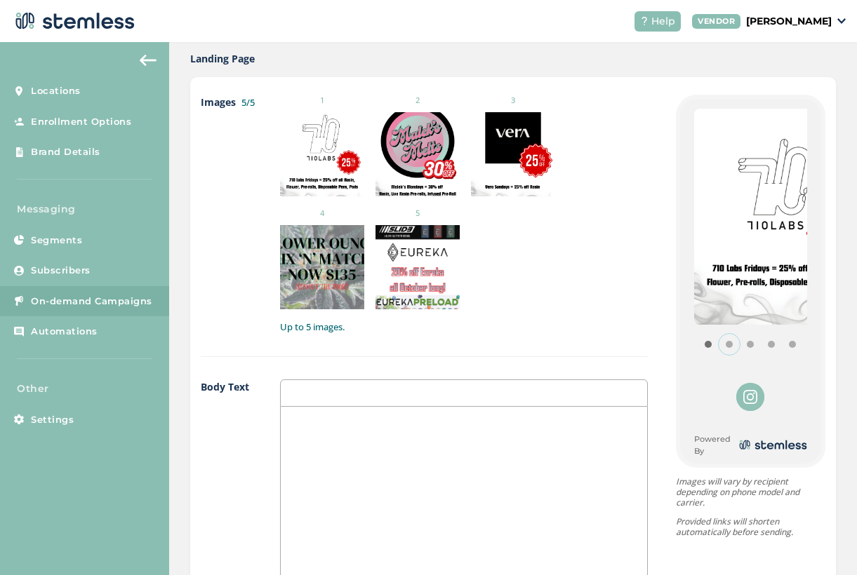
click at [719, 351] on button "Item 1" at bounding box center [729, 344] width 21 height 21
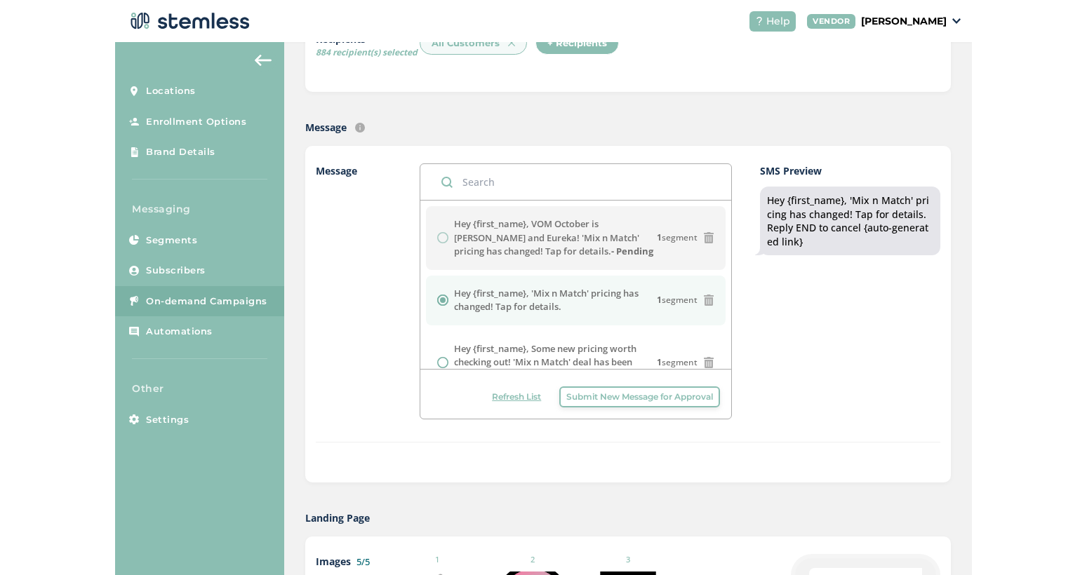
scroll to position [211, 0]
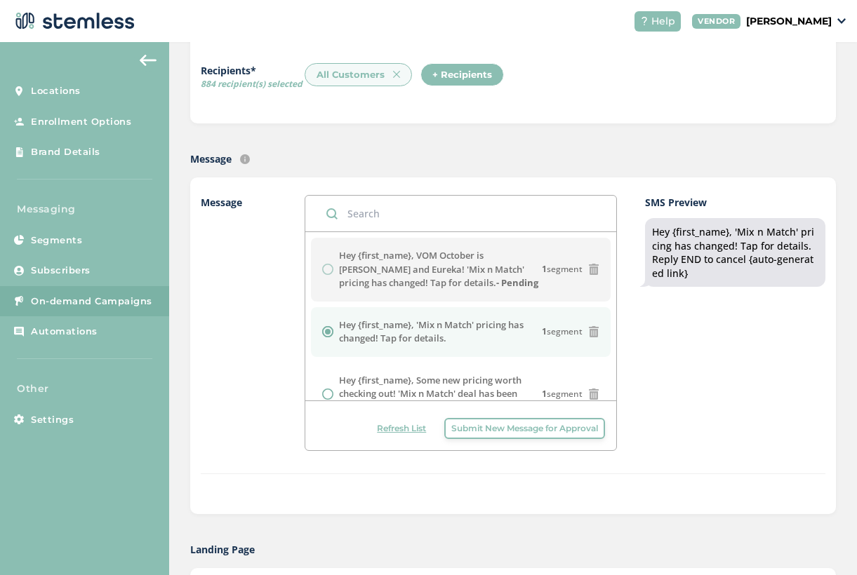
click at [399, 425] on span "Refresh List" at bounding box center [401, 428] width 49 height 13
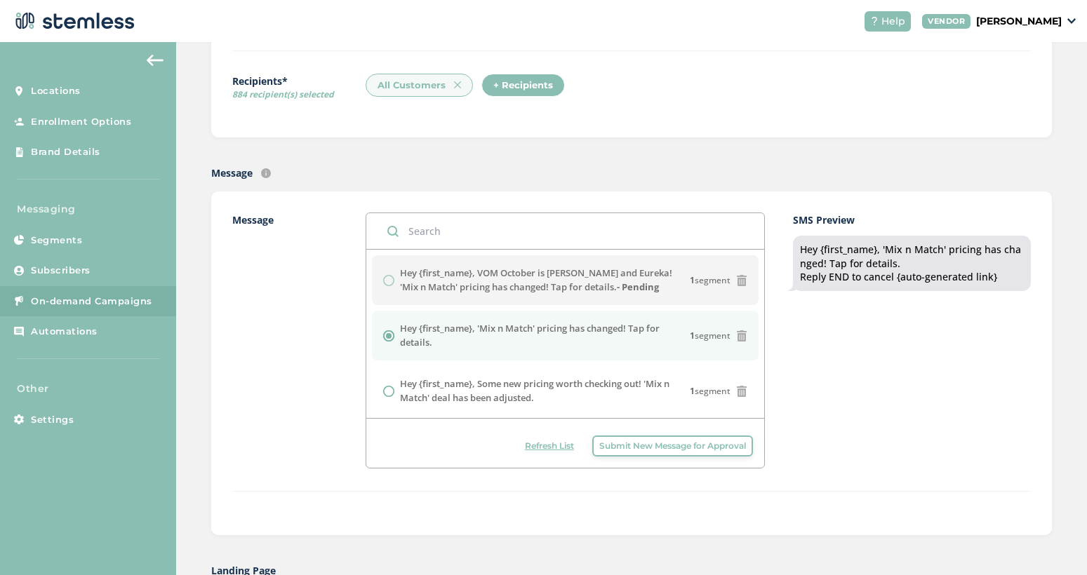
click at [547, 444] on span "Refresh List" at bounding box center [549, 446] width 49 height 13
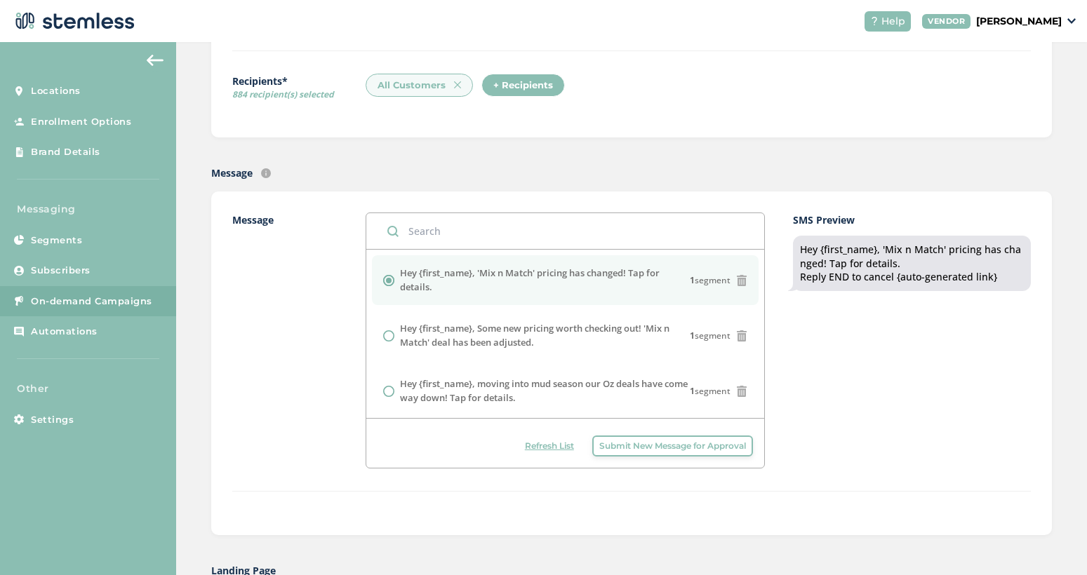
drag, startPoint x: 437, startPoint y: 288, endPoint x: 378, endPoint y: 267, distance: 63.0
click at [378, 267] on li "Hey {first_name}, 'Mix n Match' pricing has changed! Tap for details. 1 segment" at bounding box center [565, 280] width 387 height 50
copy div "Hey {first_name}, 'Mix n Match' pricing has changed! Tap for details."
click at [644, 446] on span "Submit New Message for Approval" at bounding box center [672, 446] width 147 height 13
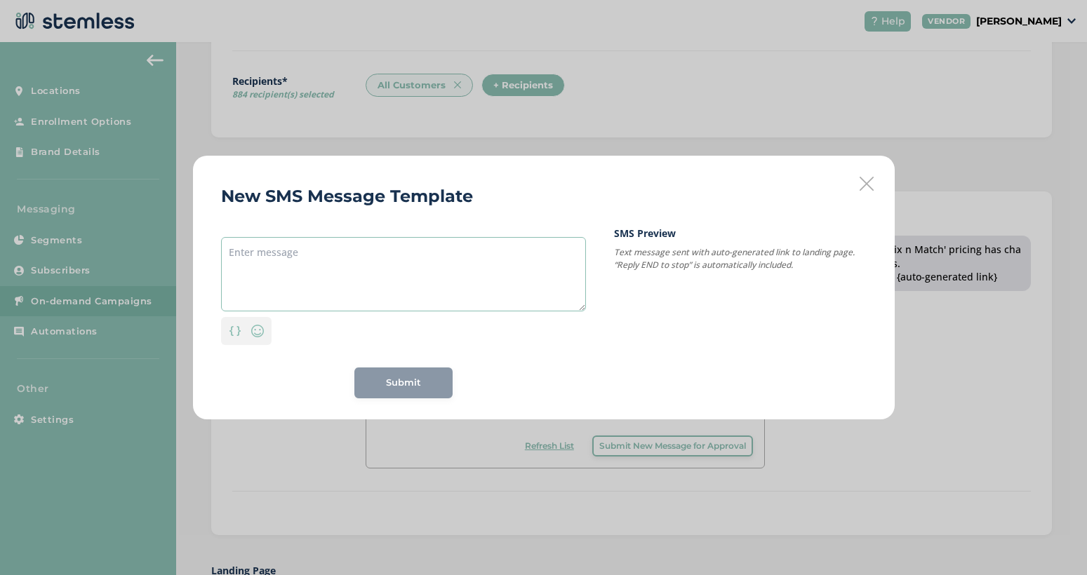
click at [309, 254] on textarea at bounding box center [403, 274] width 365 height 74
paste textarea "Hey {first_name}, 'Mix n Match' pricing has changed! Tap for details."
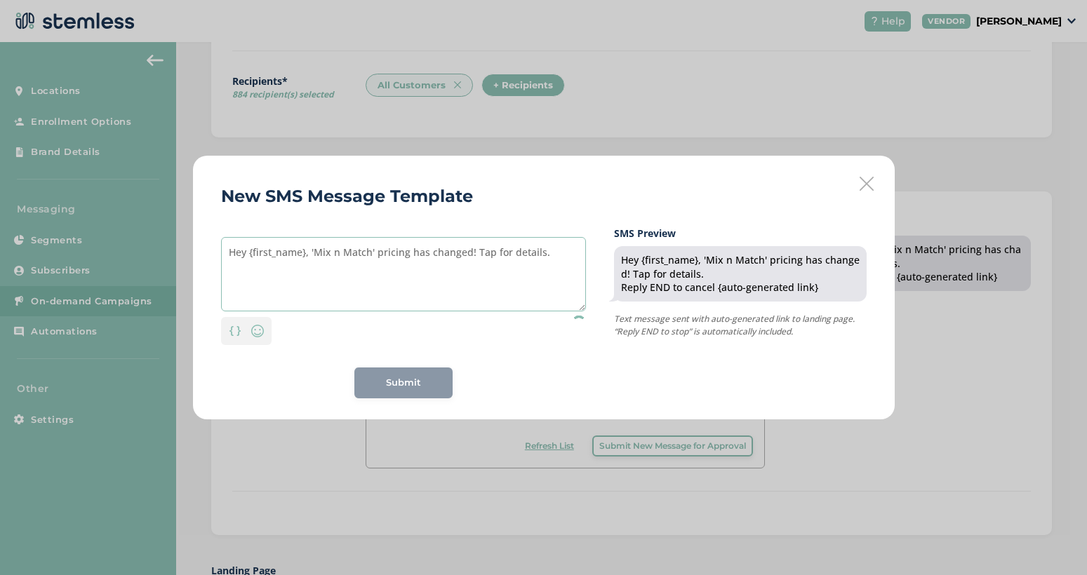
click at [228, 268] on textarea "Hey {first_name}, 'Mix n Match' pricing has changed! Tap for details." at bounding box center [403, 274] width 365 height 74
click at [311, 251] on textarea "Hey {first_name}, 'Mix n Match' pricing has changed! Tap for details." at bounding box center [403, 274] width 365 height 74
click at [568, 253] on textarea "Hey {first_name}, 'Mix n Match' pricing has changed! Tap for details." at bounding box center [403, 274] width 365 height 74
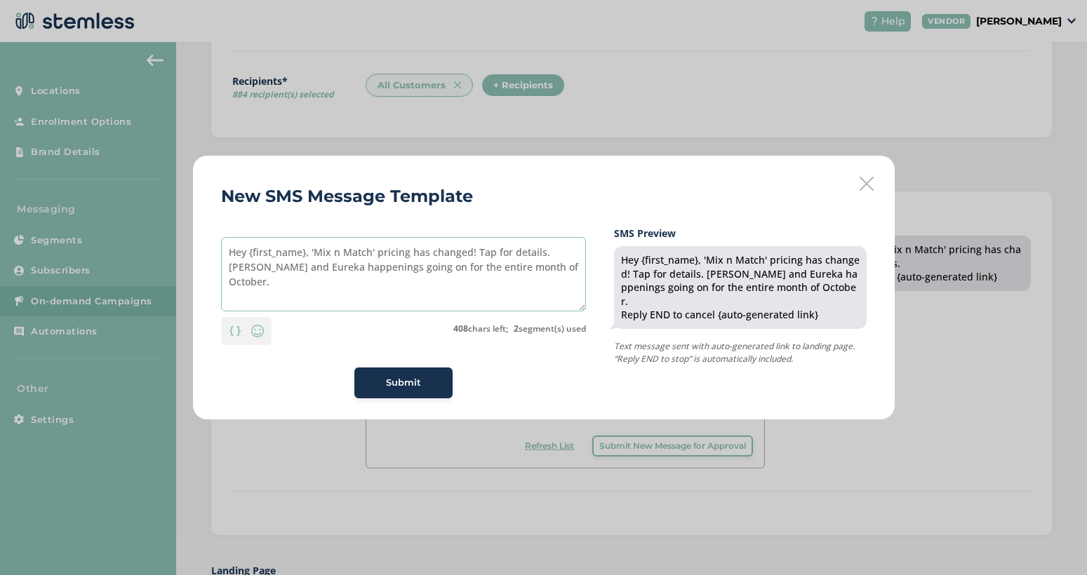
type textarea "Hey {first_name}, 'Mix n Match' pricing has changed! Tap for details. [PERSON_N…"
click at [415, 386] on span "Submit" at bounding box center [403, 383] width 35 height 14
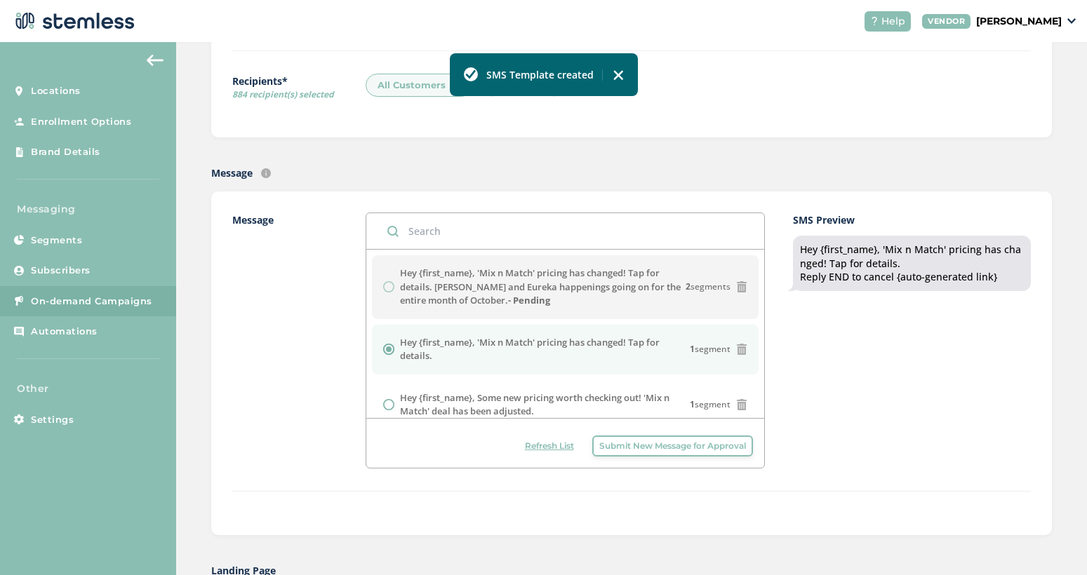
click at [652, 447] on span "Submit New Message for Approval" at bounding box center [672, 446] width 147 height 13
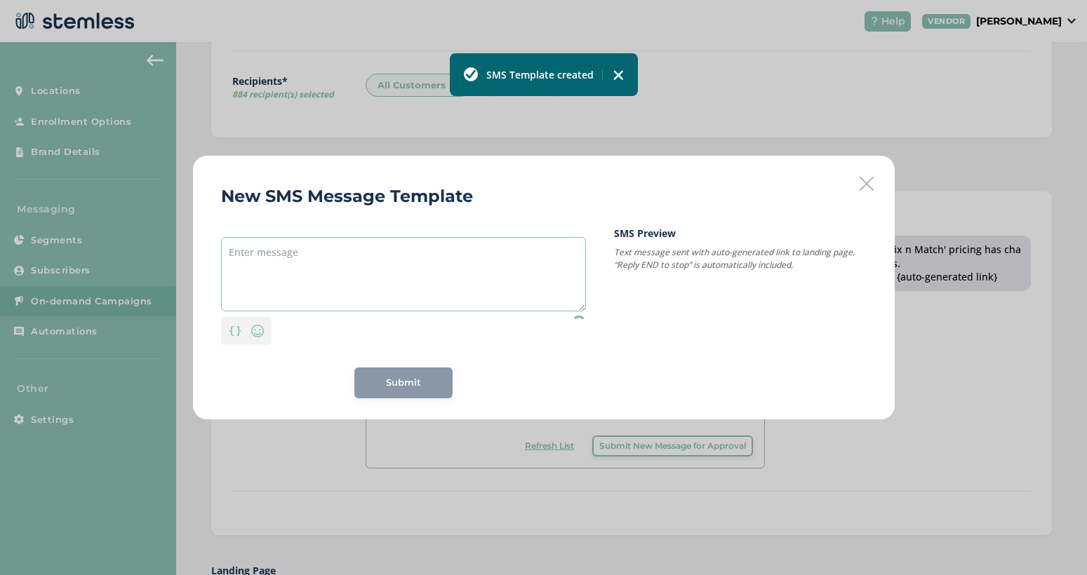
paste textarea "Hey {first_name}, 'Mix n Match' pricing has changed! Tap for details."
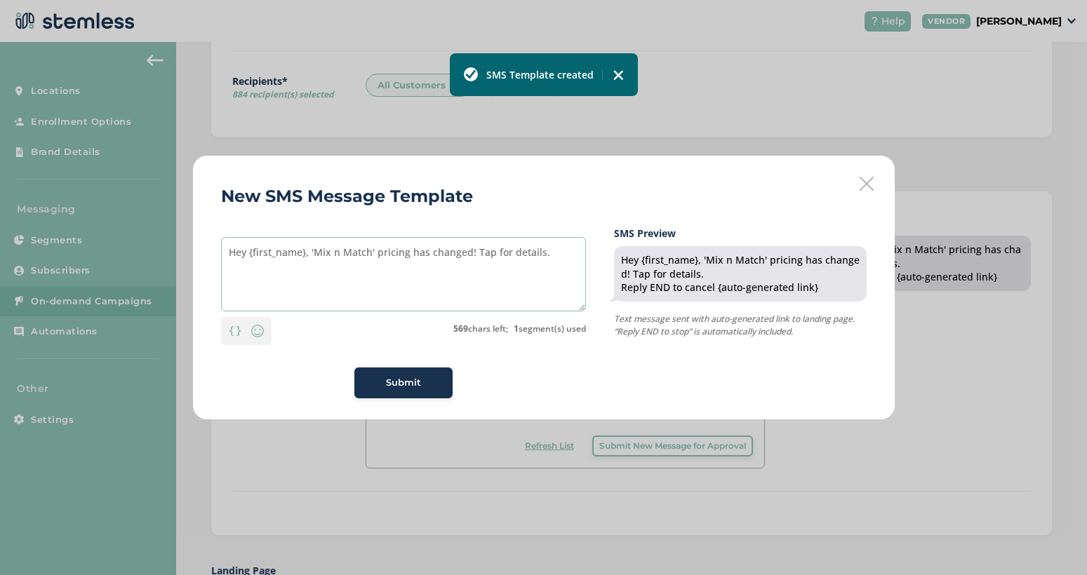
click at [229, 262] on textarea "Hey {first_name}, 'Mix n Match' pricing has changed! Tap for details." at bounding box center [403, 274] width 365 height 74
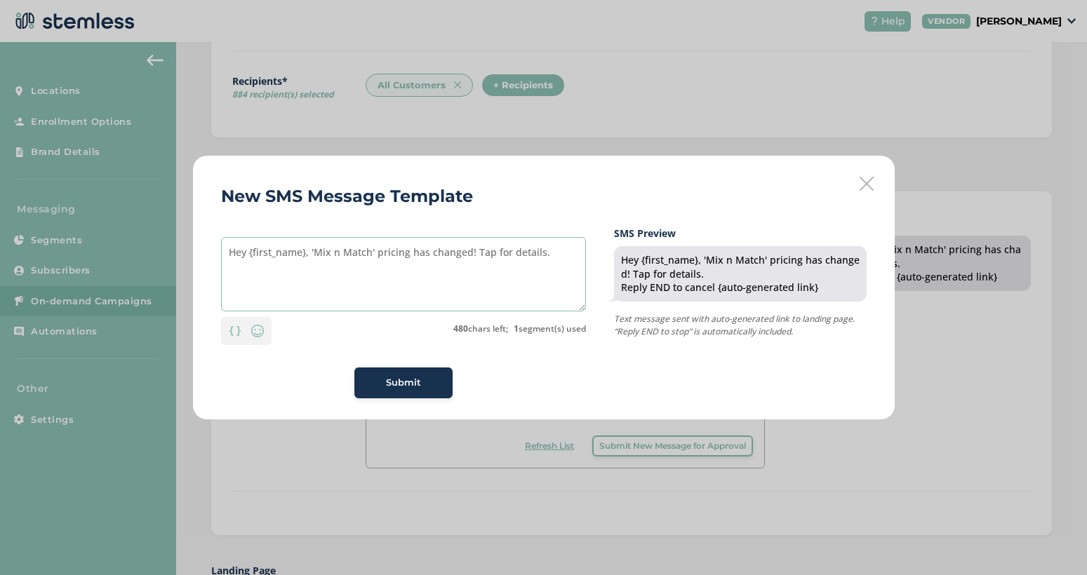
click at [547, 257] on textarea "Hey {first_name}, 'Mix n Match' pricing has changed! Tap for details." at bounding box center [403, 274] width 365 height 74
drag, startPoint x: 406, startPoint y: 253, endPoint x: 375, endPoint y: 257, distance: 31.1
click at [375, 257] on textarea "Hey {first_name}, 'Mix n Match' pricing has changed! Tap for details." at bounding box center [403, 274] width 365 height 74
click at [537, 255] on textarea "Hey {first_name}, 'Mix n Match' price has changed! Tap for details." at bounding box center [403, 274] width 365 height 74
click at [537, 269] on textarea "Hey {first_name}, 'Mix n Match' price has changed! Tap for details." at bounding box center [403, 274] width 365 height 74
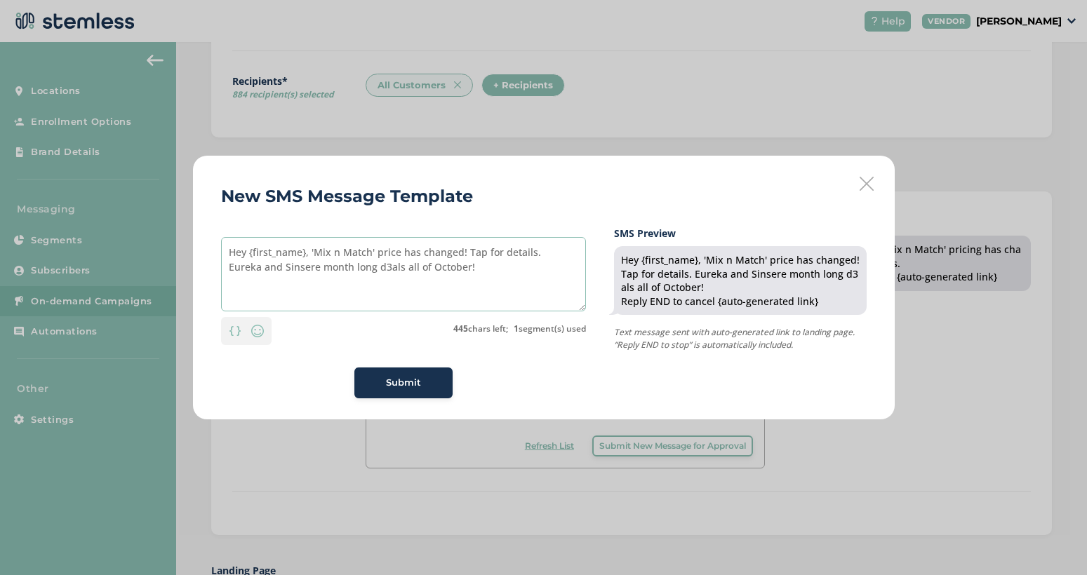
type textarea "Hey {first_name}, 'Mix n Match' price has changed! Tap for details. Eureka and …"
click at [412, 379] on div "Submit" at bounding box center [403, 383] width 98 height 31
click at [408, 271] on textarea "Hey {first_name}, 'Mix n Match' price has changed! Tap for details. Eureka and …" at bounding box center [403, 274] width 365 height 74
click at [386, 268] on textarea "Hey {first_name}, 'Mix n Match' price has changed! Tap for details. Eureka and …" at bounding box center [403, 274] width 365 height 74
click at [430, 389] on div "Submit" at bounding box center [404, 383] width 76 height 14
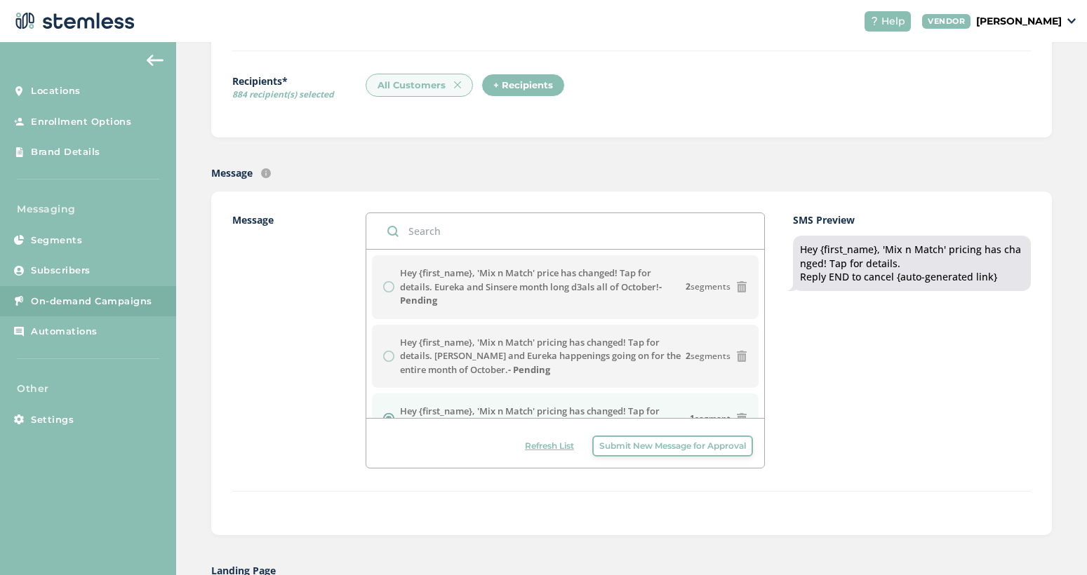
click at [535, 446] on span "Refresh List" at bounding box center [549, 446] width 49 height 13
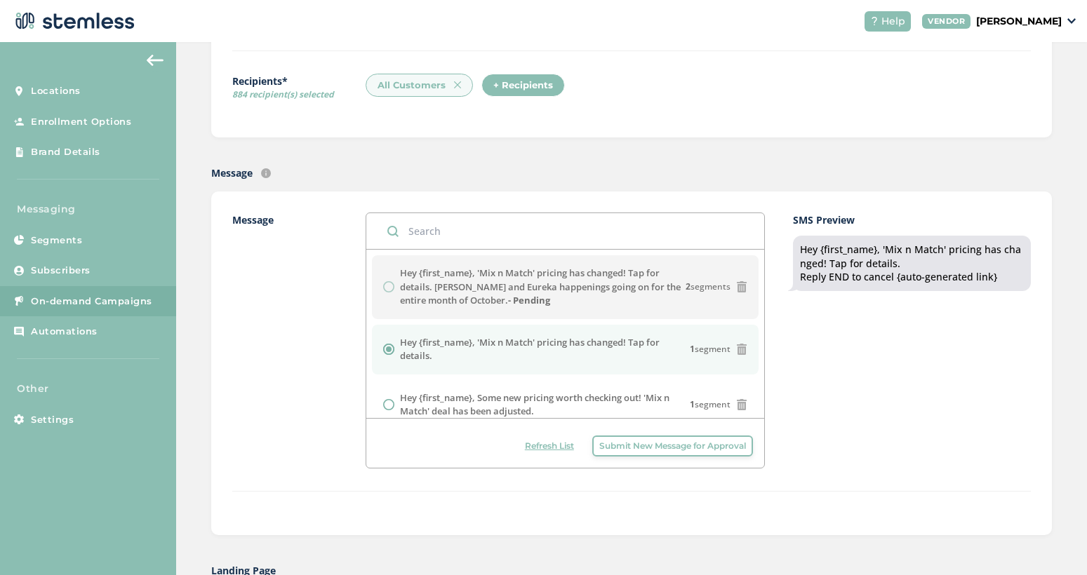
click at [633, 444] on span "Submit New Message for Approval" at bounding box center [672, 446] width 147 height 13
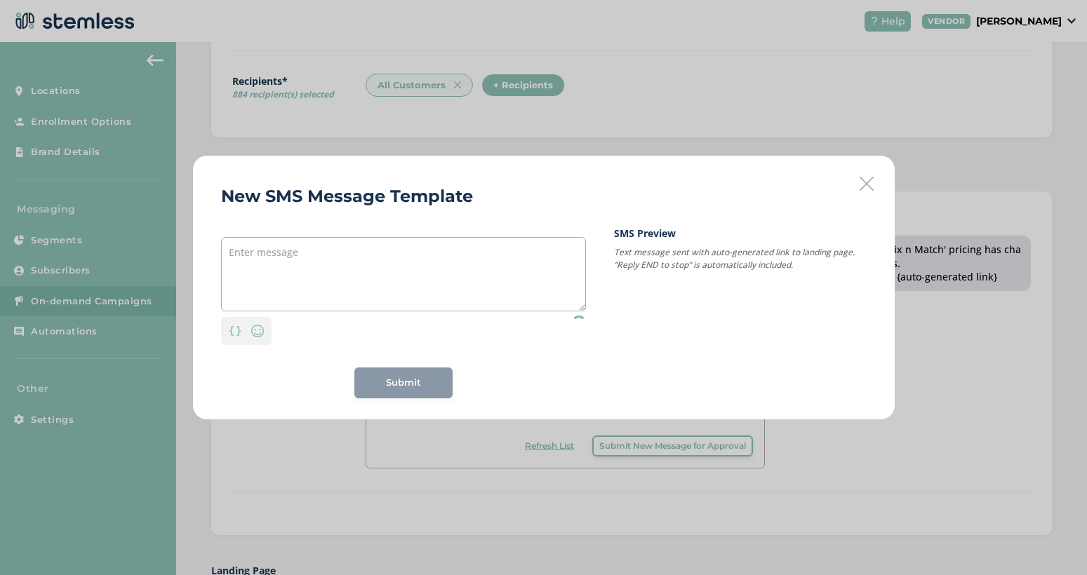
paste textarea "Hey {first_name}, 'Mix n Match' pricing has changed! Tap for details."
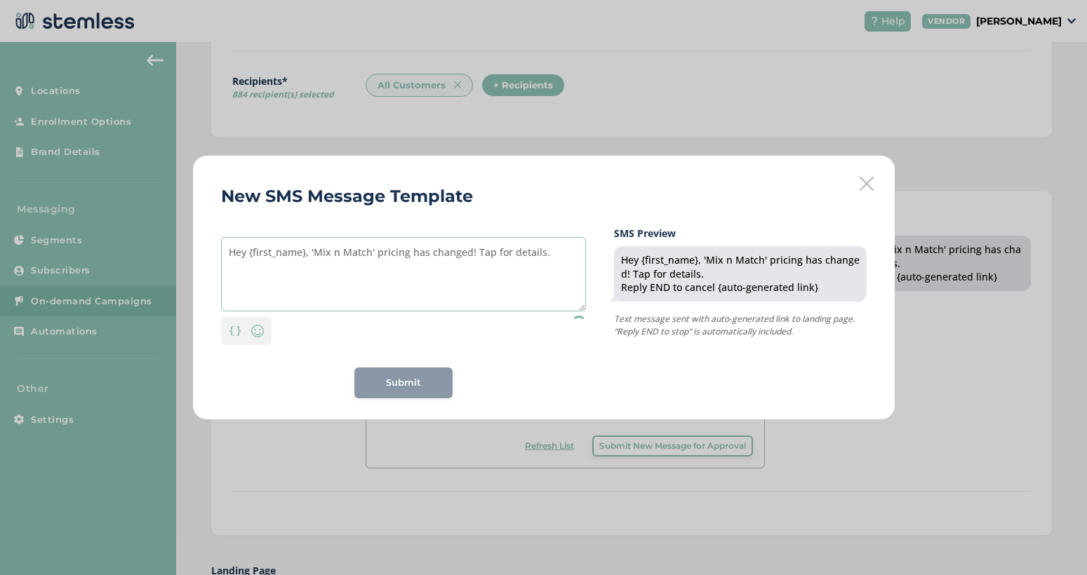
click at [225, 269] on textarea "Hey {first_name}, 'Mix n Match' pricing has changed! Tap for details." at bounding box center [403, 274] width 365 height 74
drag, startPoint x: 375, startPoint y: 253, endPoint x: 408, endPoint y: 257, distance: 33.2
click at [408, 257] on textarea "Hey {first_name}, 'Mix n Match' pricing has changed! Tap for details." at bounding box center [403, 274] width 365 height 74
click at [407, 257] on textarea "Hey {first_name}, 'Mix n Match' pricing has changed! Tap for details." at bounding box center [403, 274] width 365 height 74
drag, startPoint x: 488, startPoint y: 253, endPoint x: 429, endPoint y: 253, distance: 59.0
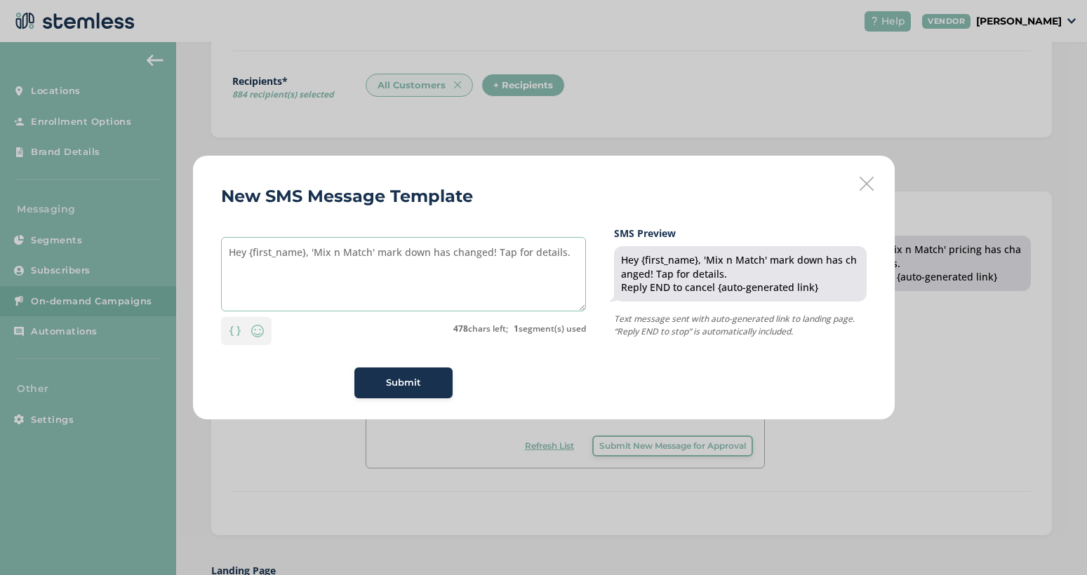
click at [429, 253] on textarea "Hey {first_name}, 'Mix n Match' mark down has changed! Tap for details." at bounding box center [403, 274] width 365 height 74
click at [516, 253] on textarea "Hey {first_name}, 'Mix n Match' mark down! Tap for details." at bounding box center [403, 274] width 365 height 74
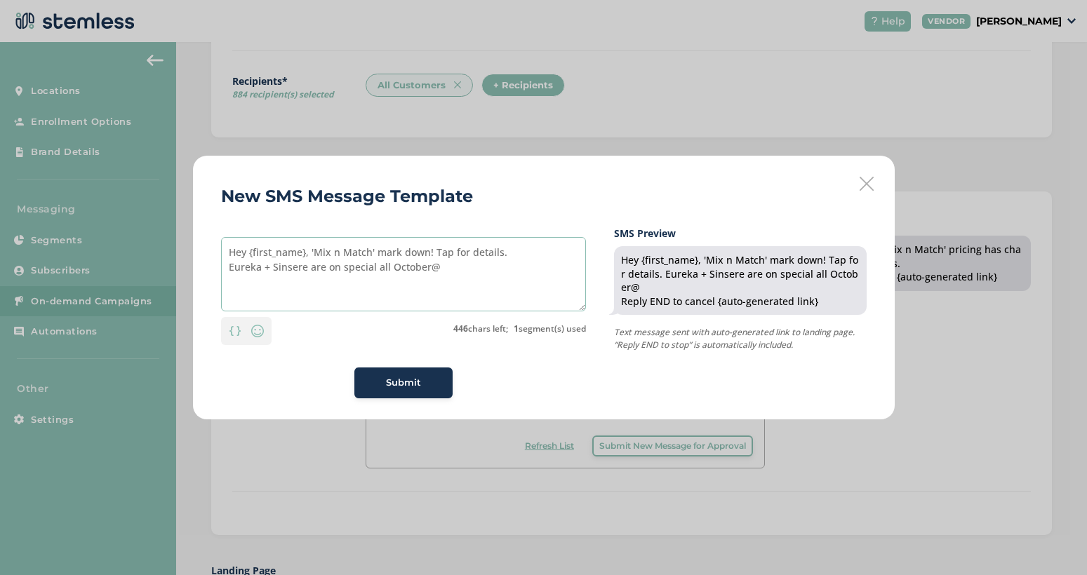
click at [390, 267] on textarea "Hey {first_name}, 'Mix n Match' mark down! Tap for details. Eureka + Sinsere ar…" at bounding box center [403, 274] width 365 height 74
type textarea "Hey {first_name}, 'Mix n Match' mark down! Tap for details. Eureka + Sinsere ar…"
click at [404, 394] on button "Submit" at bounding box center [403, 383] width 98 height 31
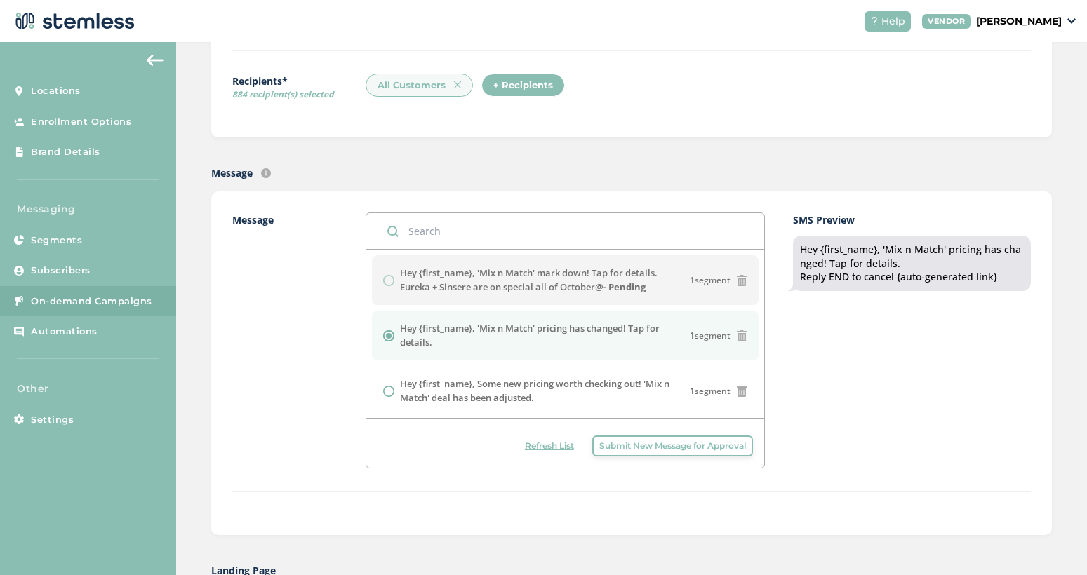
click at [547, 446] on span "Refresh List" at bounding box center [549, 446] width 49 height 13
click at [532, 444] on span "Refresh List" at bounding box center [549, 446] width 49 height 13
click at [557, 444] on span "Refresh List" at bounding box center [549, 446] width 49 height 13
click at [548, 453] on button "Refresh List" at bounding box center [549, 446] width 63 height 21
click at [555, 440] on span "Refresh List" at bounding box center [549, 446] width 49 height 13
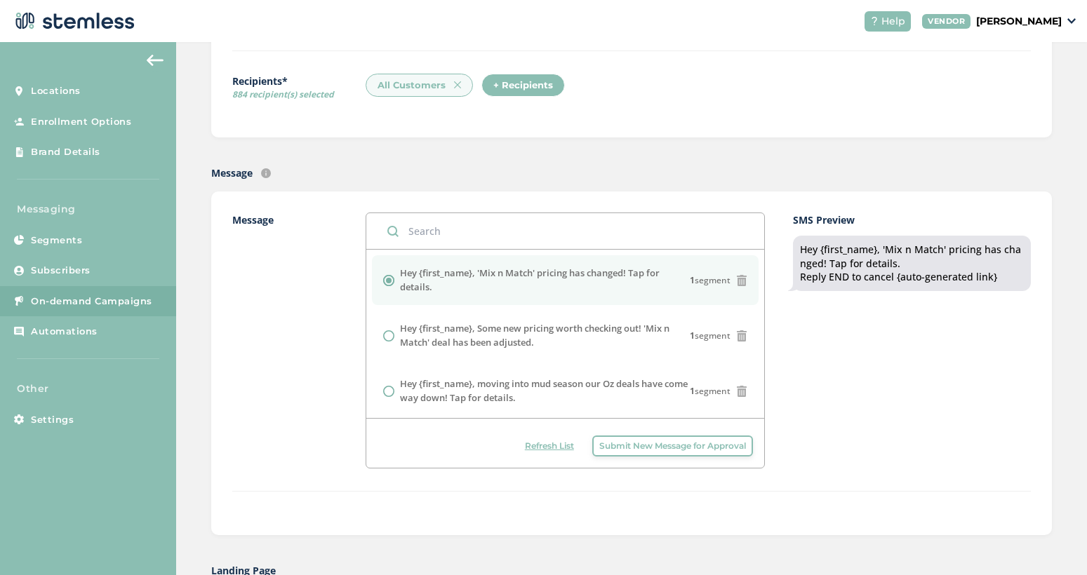
click at [612, 448] on span "Submit New Message for Approval" at bounding box center [672, 446] width 147 height 13
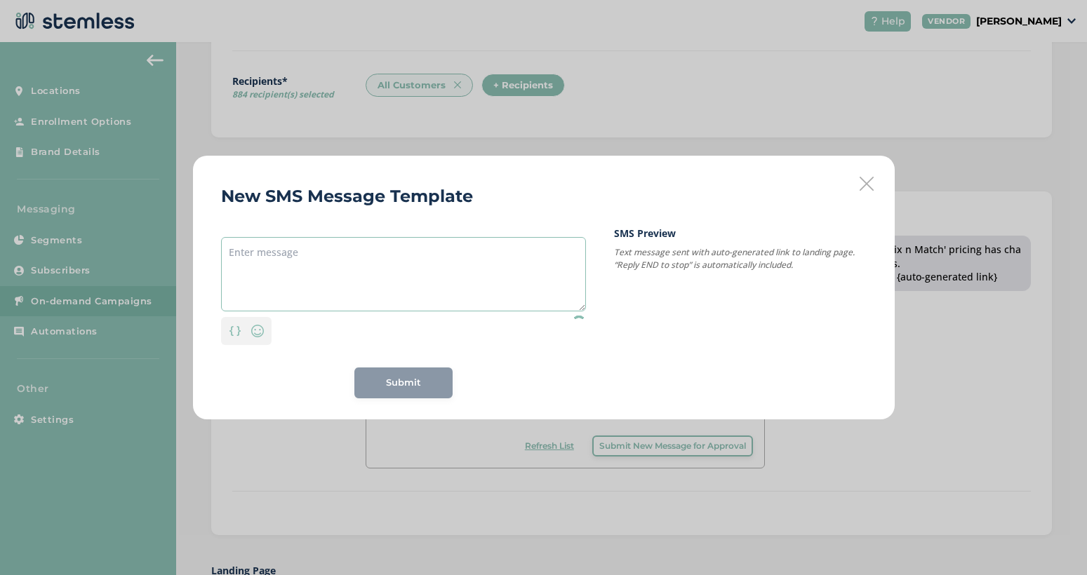
paste textarea "Hey {first_name}, 'Mix n Match' pricing has changed! Tap for details."
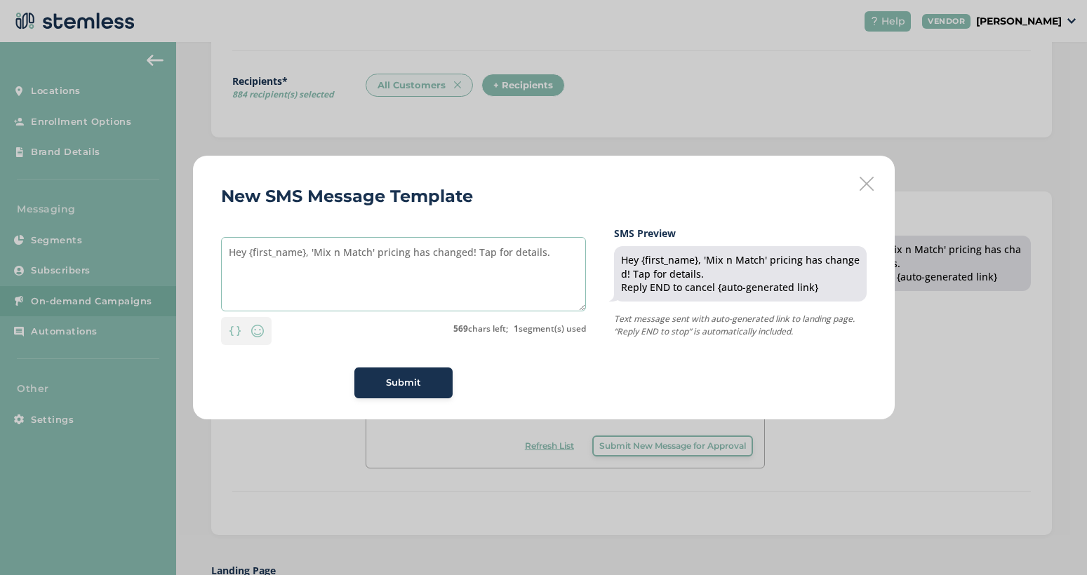
click at [222, 267] on textarea "Hey {first_name}, 'Mix n Match' pricing has changed! Tap for details." at bounding box center [403, 274] width 365 height 74
click at [308, 253] on textarea "Hey {first_name}, 'Mix n Match' pricing has changed! Tap for details." at bounding box center [403, 274] width 365 height 74
drag, startPoint x: 434, startPoint y: 253, endPoint x: 528, endPoint y: 253, distance: 94.7
click at [528, 253] on textarea "Hey {first_name}, big news on 'Mix n Match' pricing has changed! Tap for detail…" at bounding box center [403, 274] width 365 height 74
click at [545, 254] on textarea "Hey {first_name}, big news on 'Mix n Match' flower Tap for details." at bounding box center [403, 274] width 365 height 74
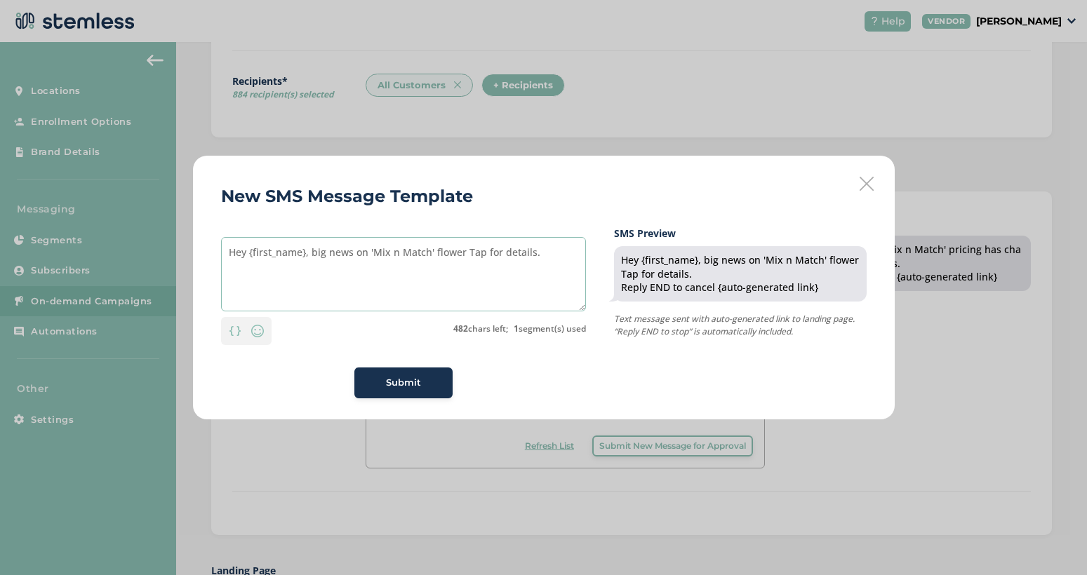
click at [461, 253] on textarea "Hey {first_name}, big news on 'Mix n Match' flower Tap for details." at bounding box center [403, 274] width 365 height 74
click at [552, 254] on textarea "Hey {first_name}, big news on 'Mix n Match' flower! Tap for details." at bounding box center [403, 274] width 365 height 74
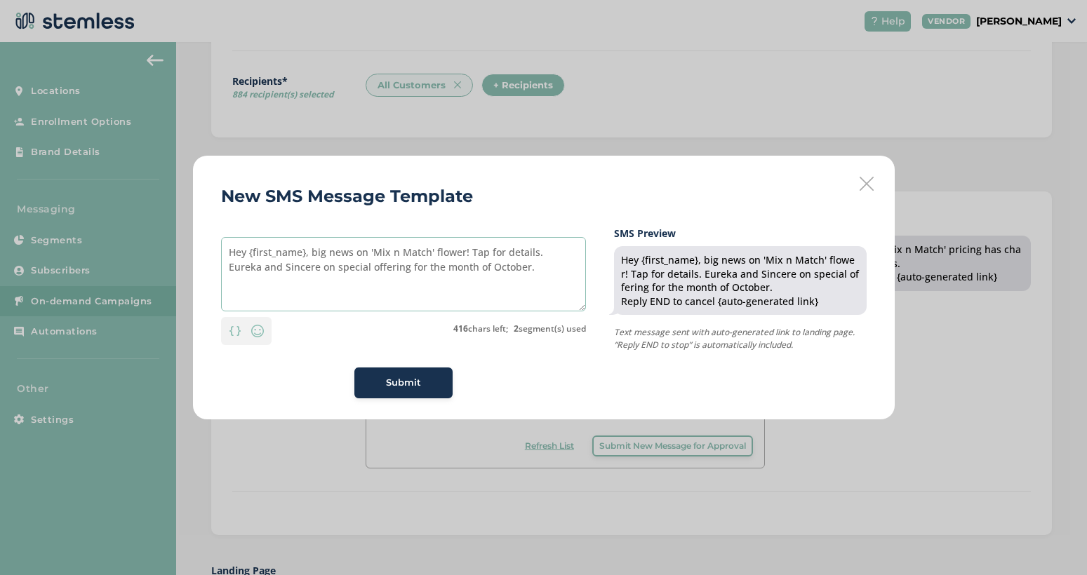
click at [363, 265] on textarea "Hey {first_name}, big news on 'Mix n Match' flower! Tap for details. Eureka and…" at bounding box center [403, 274] width 365 height 74
drag, startPoint x: 363, startPoint y: 265, endPoint x: 324, endPoint y: 270, distance: 39.0
click at [324, 270] on textarea "Hey {first_name}, big news on 'Mix n Match' flower! Tap for details. Eureka and…" at bounding box center [403, 274] width 365 height 74
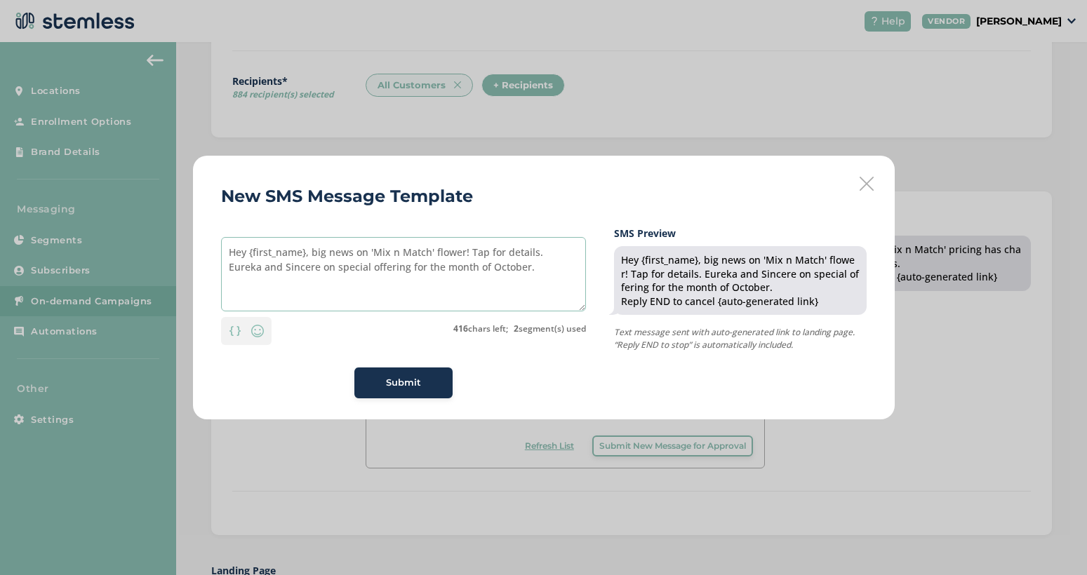
drag, startPoint x: 226, startPoint y: 253, endPoint x: 677, endPoint y: 295, distance: 453.1
click at [677, 295] on div "Hey {first_name}, big news on 'Mix n Match' flower! Tap for details. Eureka and…" at bounding box center [544, 312] width 646 height 173
type textarea "Hey {first_name}, big news on 'Mix n Match' flower! Tap for details. Eureka and…"
click at [417, 386] on span "Submit" at bounding box center [403, 383] width 35 height 14
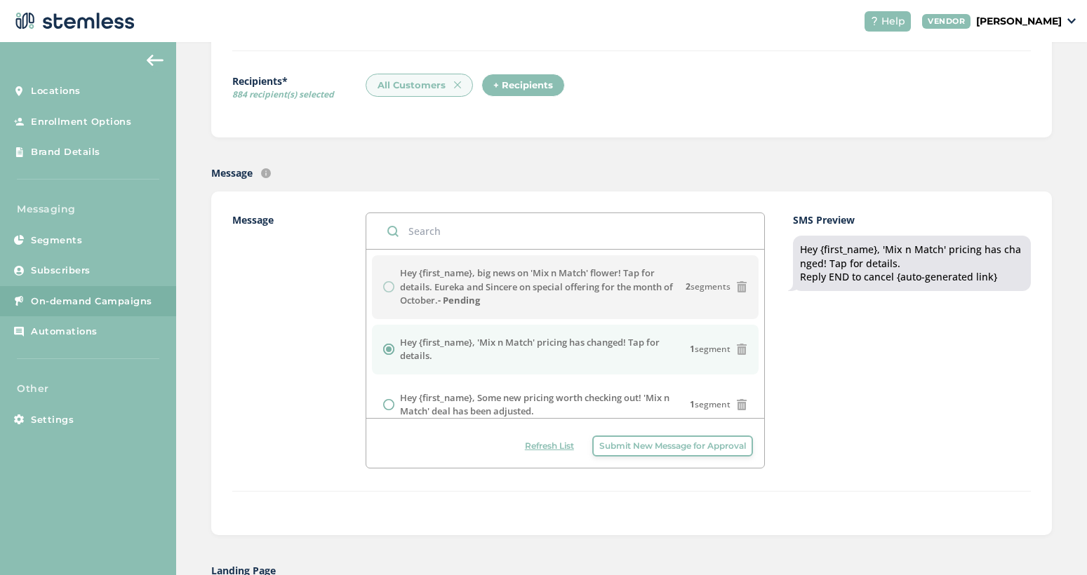
click at [525, 450] on span "Refresh List" at bounding box center [549, 446] width 49 height 13
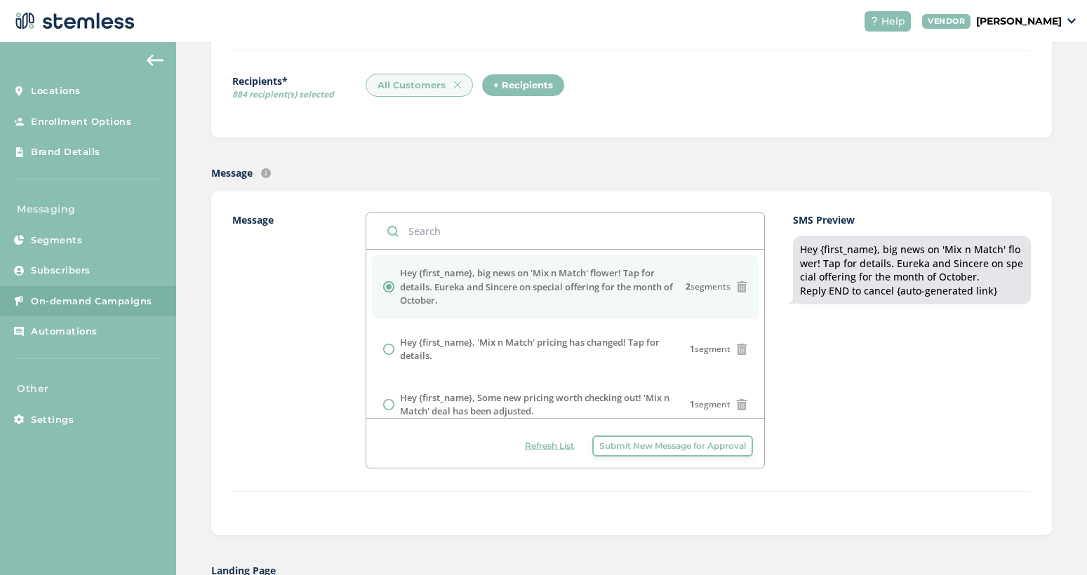
click at [427, 282] on label "Hey {first_name}, big news on 'Mix n Match' flower! Tap for details. Eureka and…" at bounding box center [543, 287] width 286 height 41
click at [898, 396] on div "SMS Preview Hey {first_name}, big news on 'Mix n Match' flower! Tap for details…" at bounding box center [912, 341] width 238 height 256
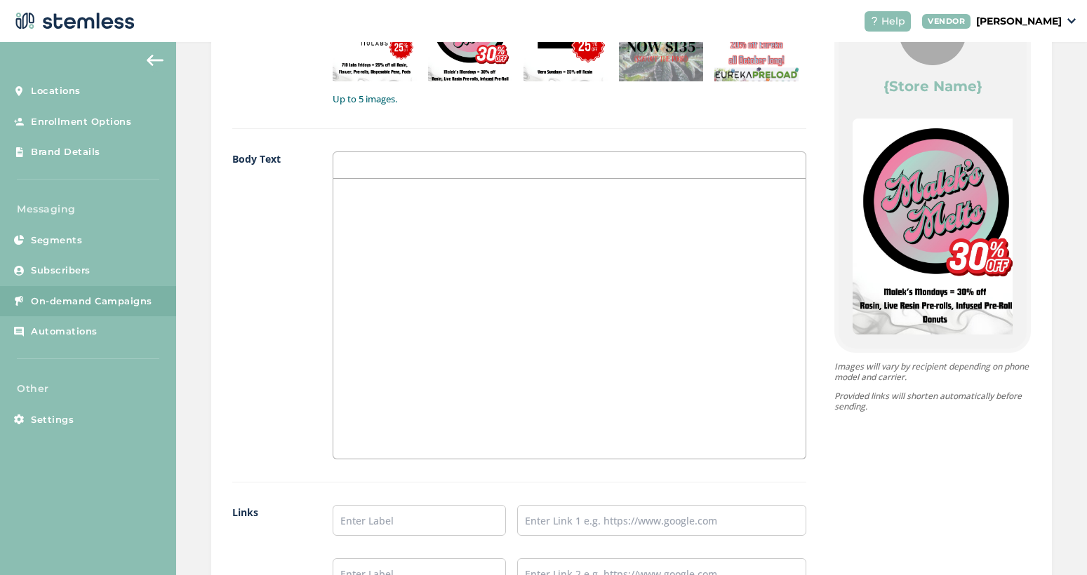
scroll to position [842, 0]
click at [507, 336] on div at bounding box center [569, 318] width 472 height 280
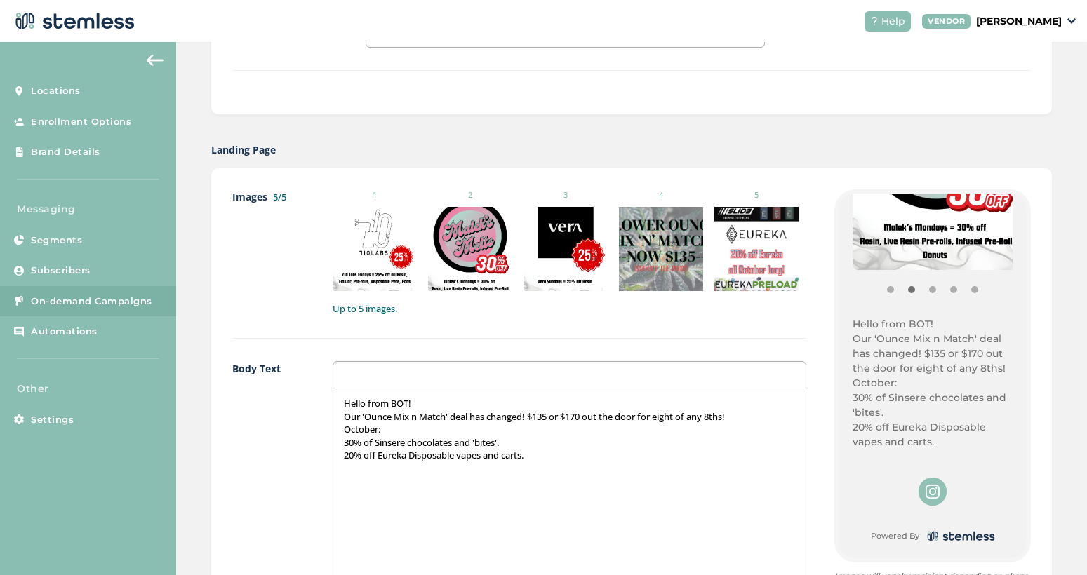
scroll to position [702, 0]
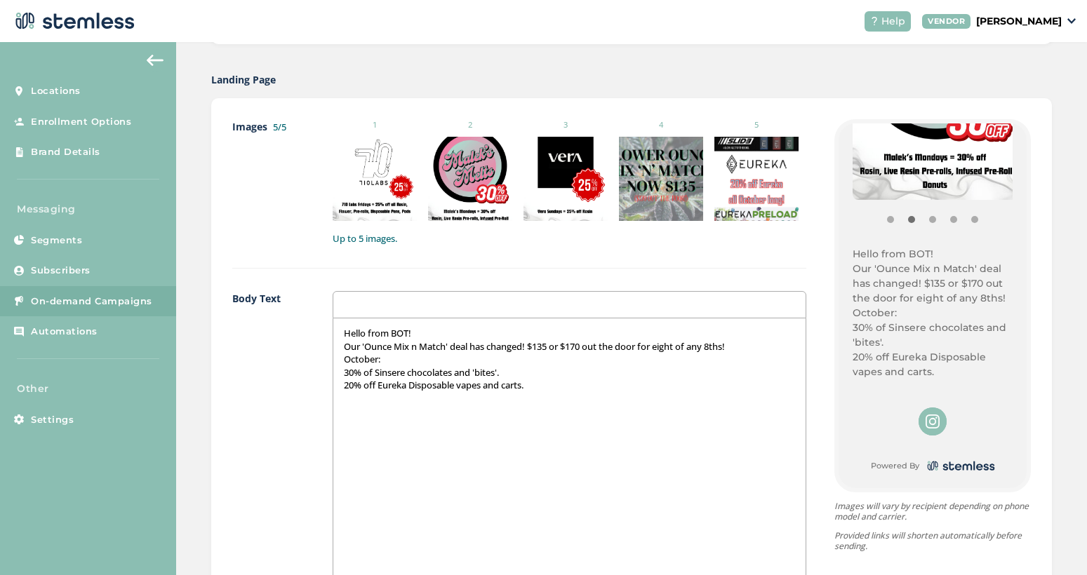
click at [335, 446] on div "Hello from BOT! Our 'Ounce Mix n Match' deal has changed! $135 or $170 out the …" at bounding box center [569, 459] width 472 height 280
click at [889, 368] on p "20% off Eureka Disposable vapes and carts." at bounding box center [933, 364] width 160 height 29
click at [549, 353] on p "Our 'Ounce Mix n Match' deal has changed! $135 or $170 out the door for eight o…" at bounding box center [569, 346] width 451 height 13
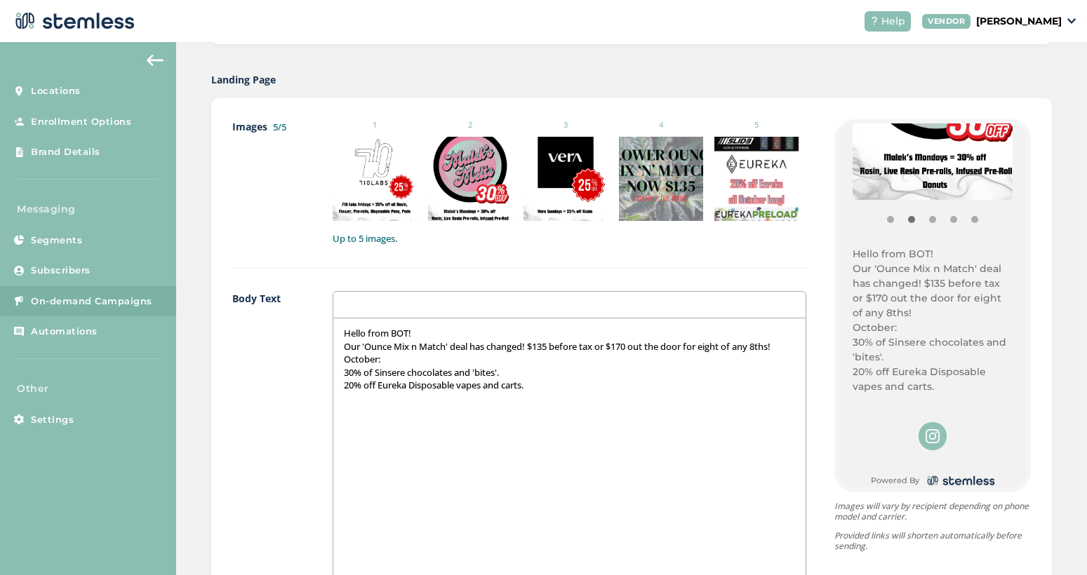
click at [705, 353] on p "Our 'Ounce Mix n Match' deal has changed! $135 before tax or $170 out the door …" at bounding box center [569, 346] width 451 height 13
click at [375, 366] on p "October:" at bounding box center [569, 359] width 451 height 13
click at [527, 392] on p "20% off Eureka Disposable vapes and carts." at bounding box center [569, 385] width 451 height 13
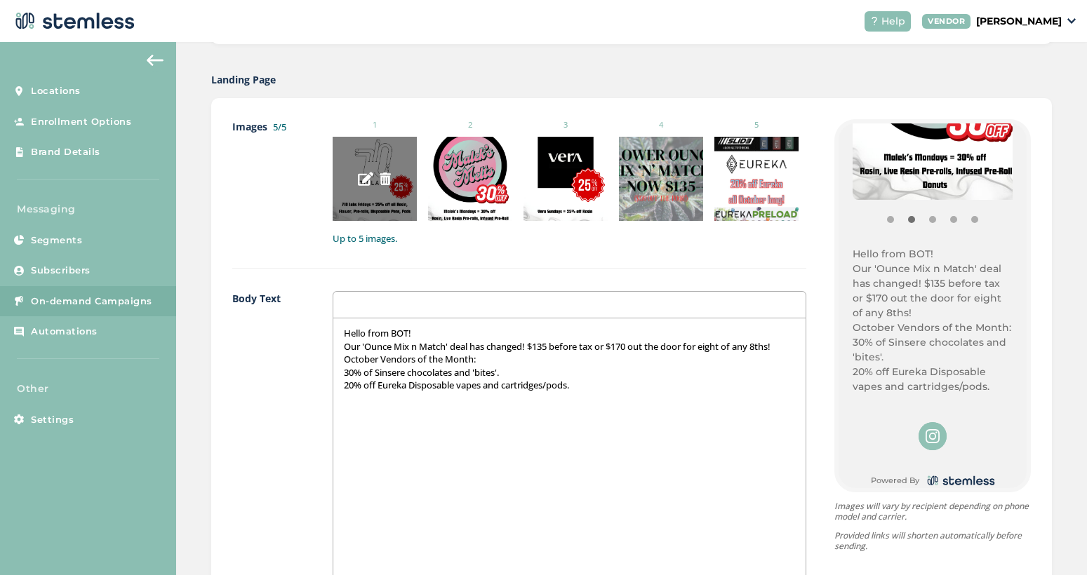
click at [371, 155] on div at bounding box center [375, 179] width 84 height 84
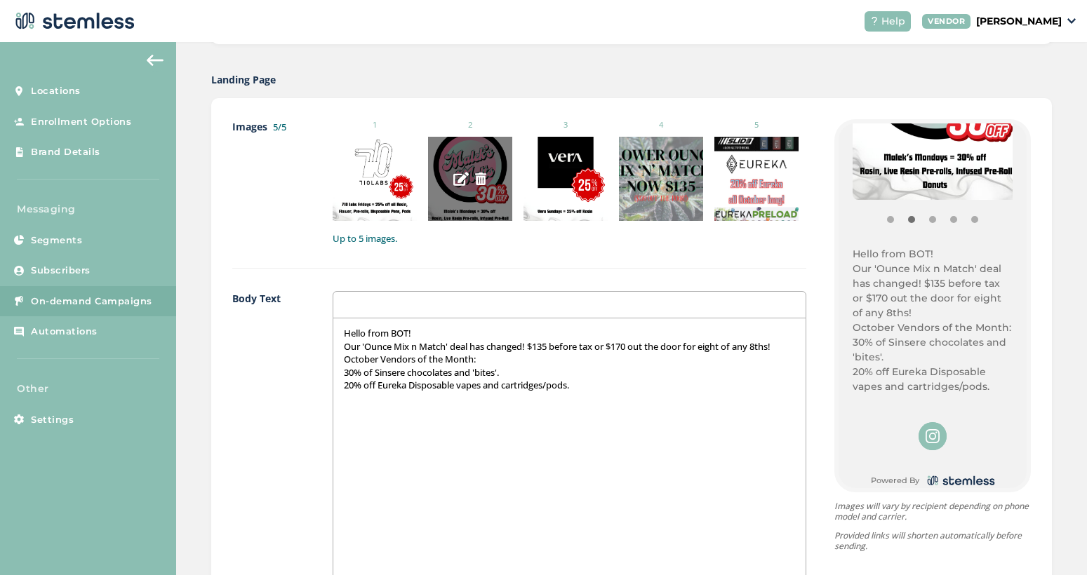
click at [481, 157] on div at bounding box center [470, 179] width 84 height 84
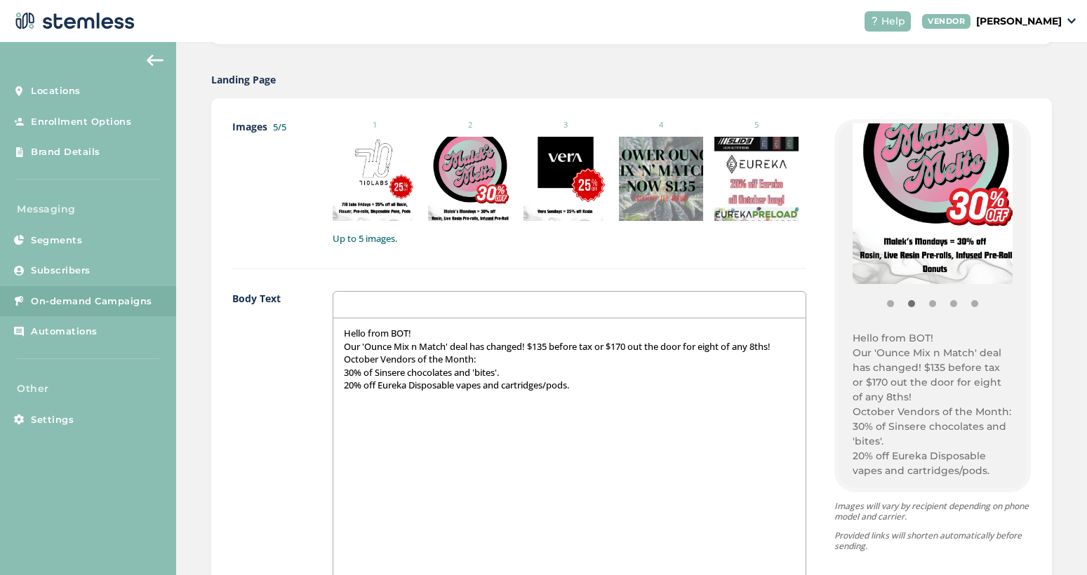
scroll to position [64, 0]
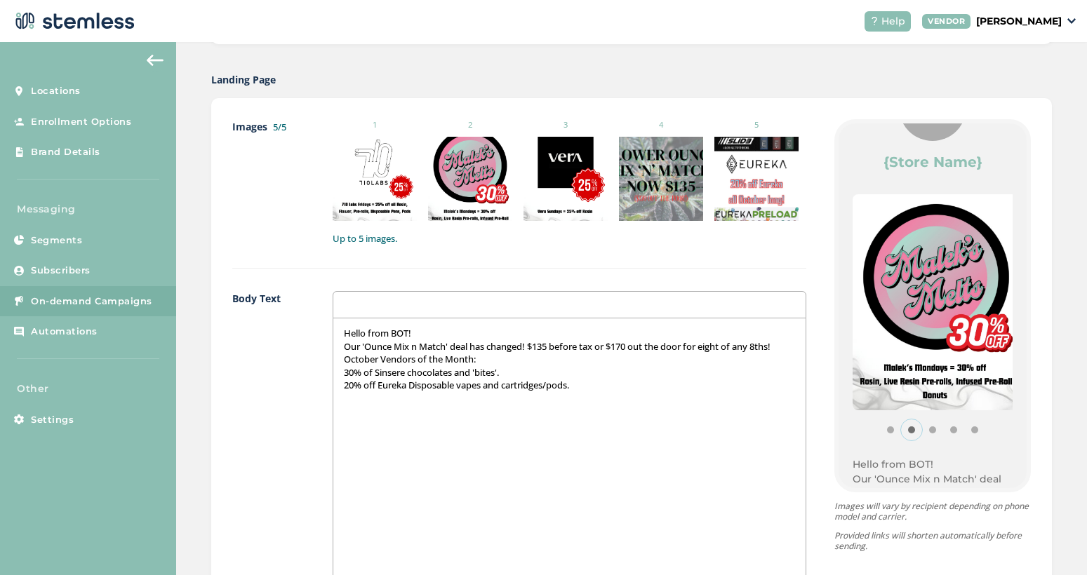
click at [901, 427] on button "Item 1" at bounding box center [911, 430] width 21 height 21
click at [922, 429] on button "Item 2" at bounding box center [932, 430] width 21 height 21
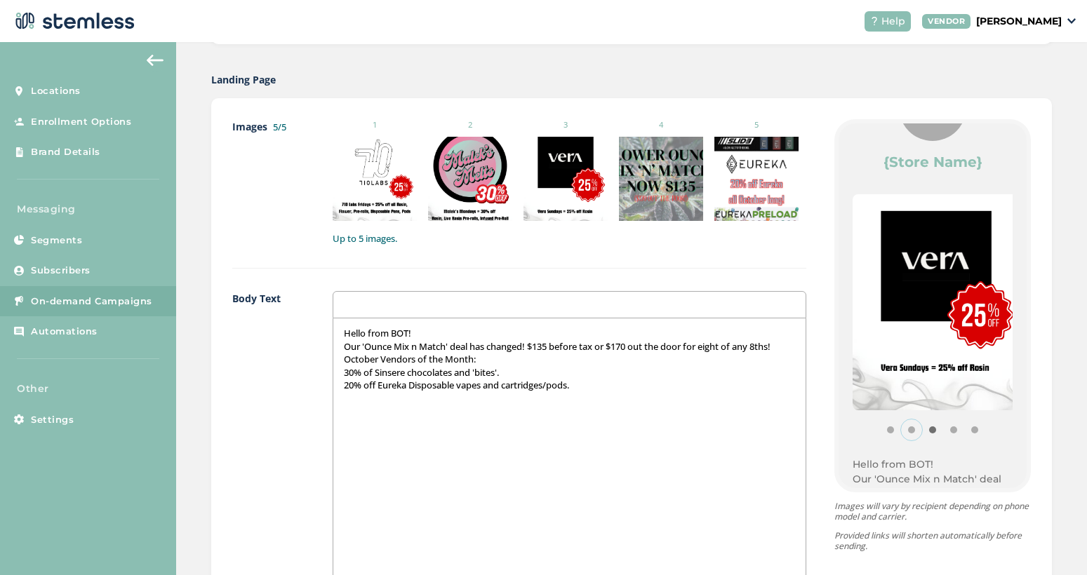
click at [901, 429] on button "Item 1" at bounding box center [911, 430] width 21 height 21
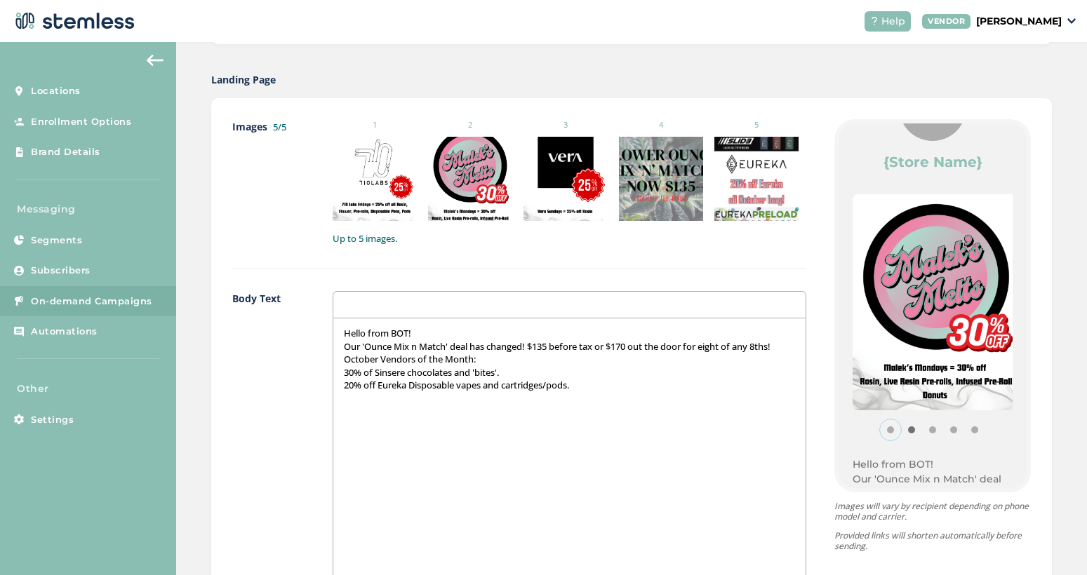
click at [880, 430] on button "Item 0" at bounding box center [890, 430] width 21 height 21
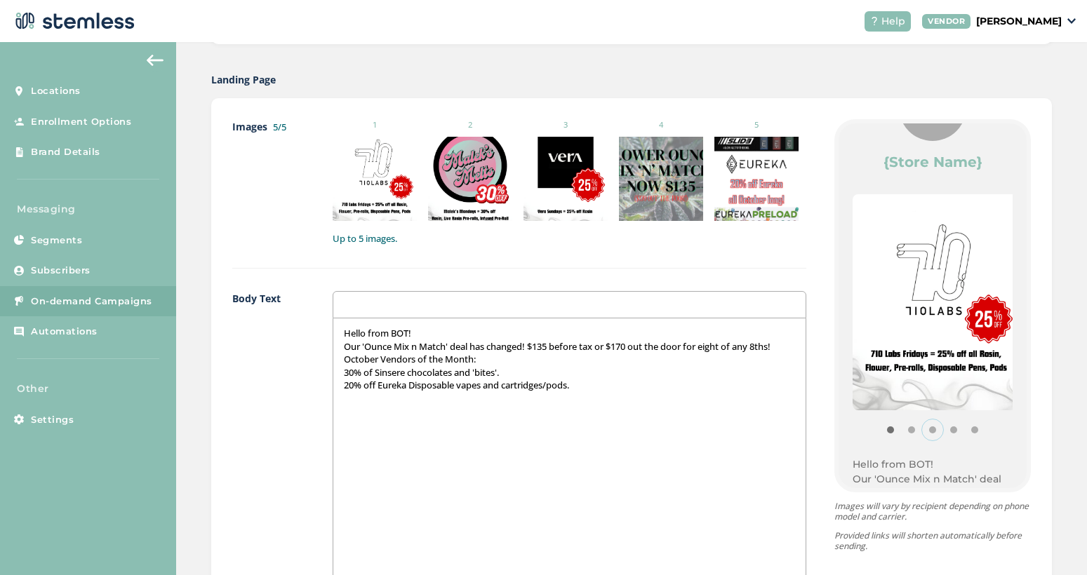
click at [922, 431] on button "Item 2" at bounding box center [932, 430] width 21 height 21
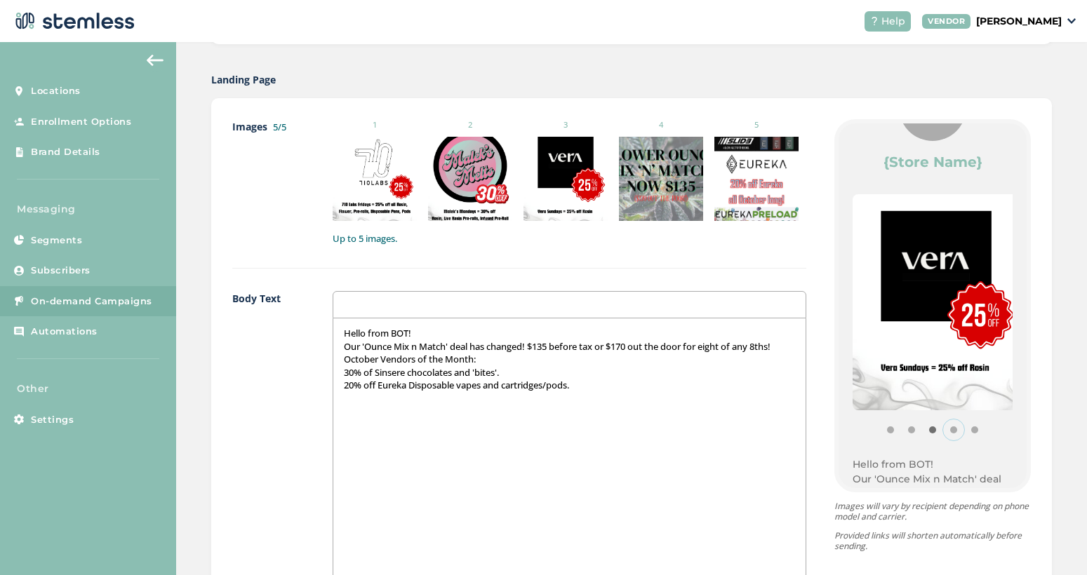
click at [943, 431] on button "Item 3" at bounding box center [953, 430] width 21 height 21
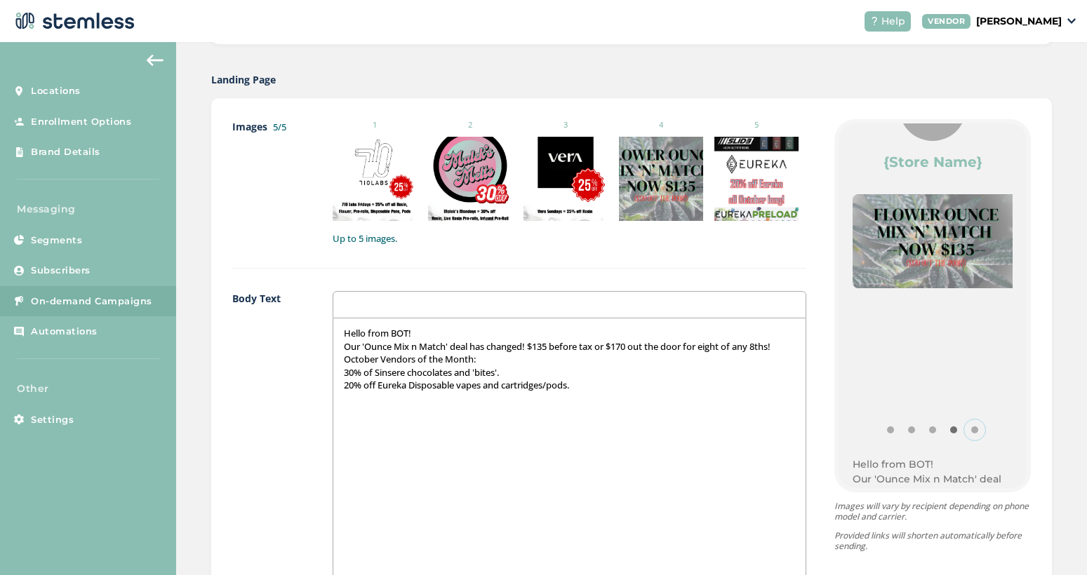
click at [964, 429] on button "Item 4" at bounding box center [974, 430] width 21 height 21
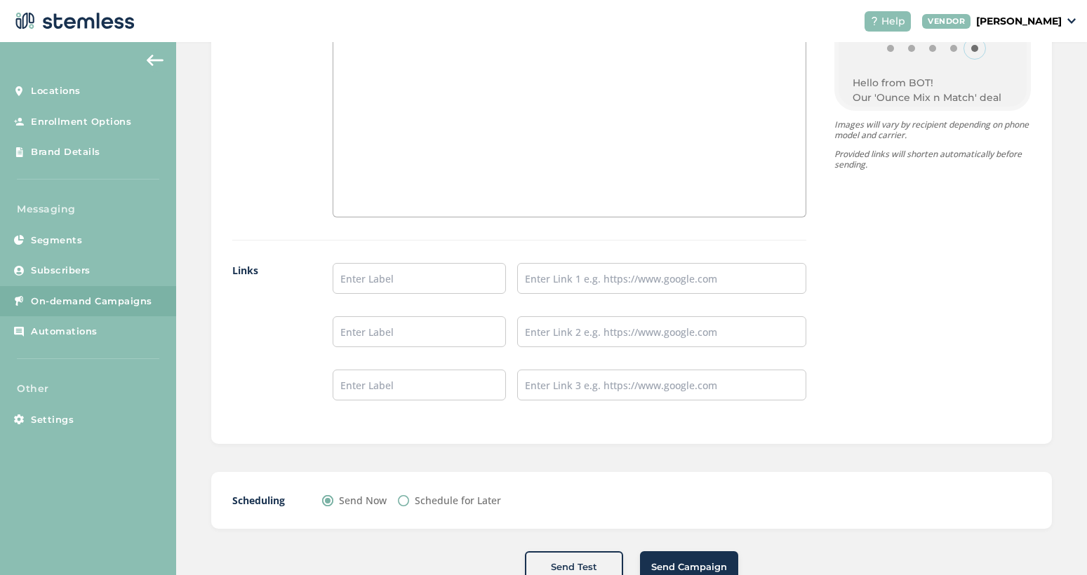
scroll to position [1193, 0]
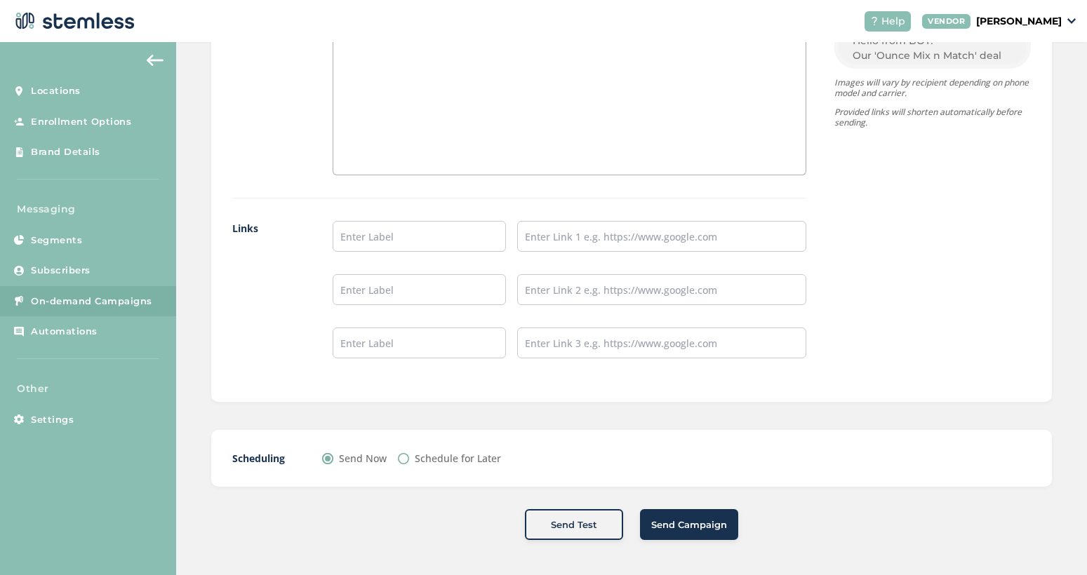
click at [371, 262] on div "Images 5/5 1 2 3 4 5 Up to 5 images. Body Text Hello from BOT! Our 'Ounce Mix n…" at bounding box center [519, 38] width 574 height 686
click at [378, 252] on input "text" at bounding box center [419, 236] width 173 height 31
type input "Instagram"
click at [599, 252] on input "text" at bounding box center [661, 236] width 289 height 31
type input "[URL][DOMAIN_NAME]"
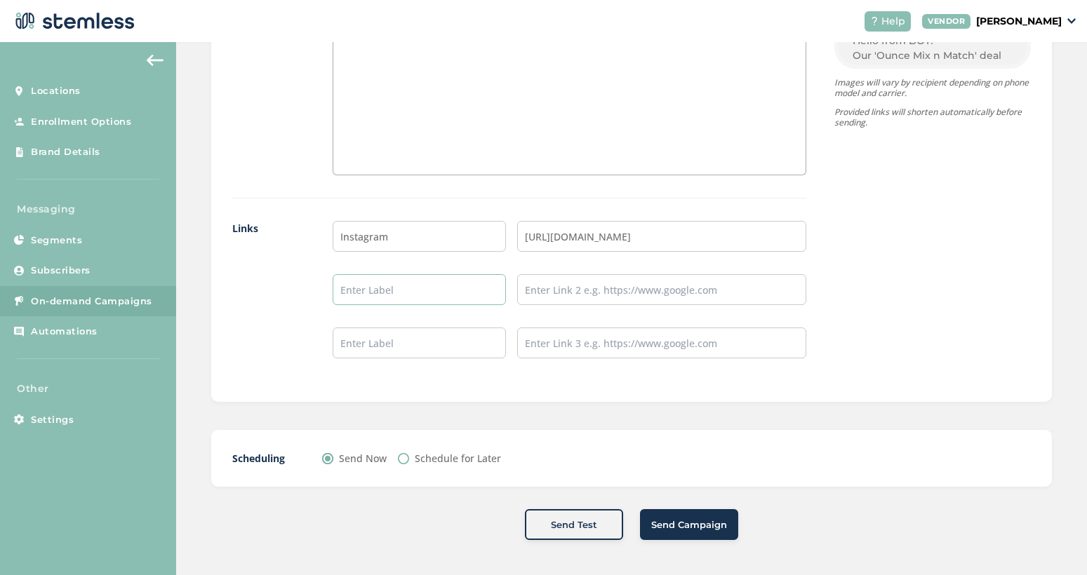
click at [420, 305] on input "text" at bounding box center [419, 289] width 173 height 31
type input "Website"
click at [588, 305] on input "text" at bounding box center [661, 289] width 289 height 31
type input "[URL][DOMAIN_NAME]"
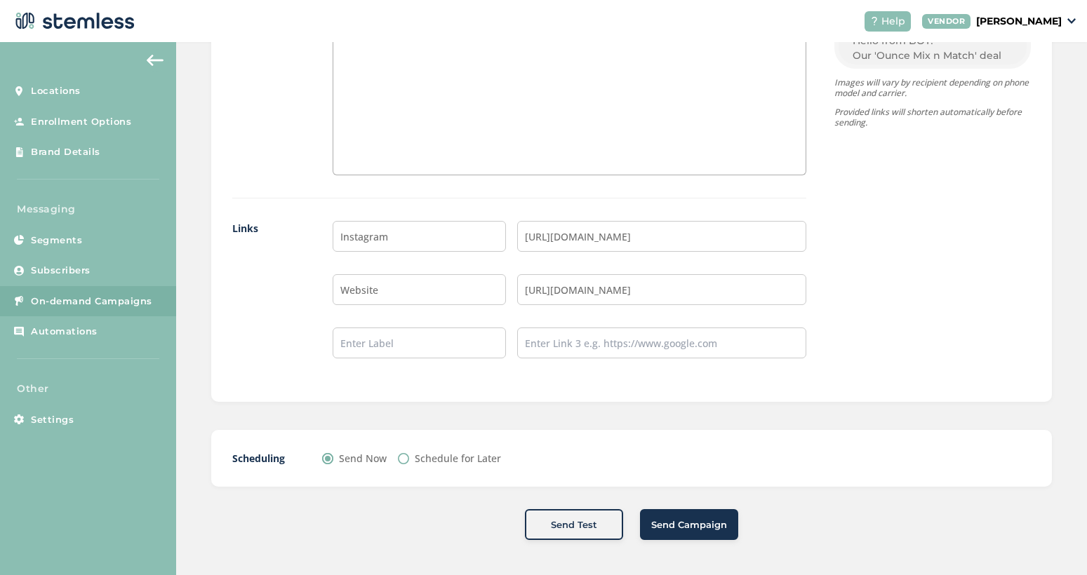
click at [699, 535] on button "Send Campaign" at bounding box center [689, 524] width 98 height 31
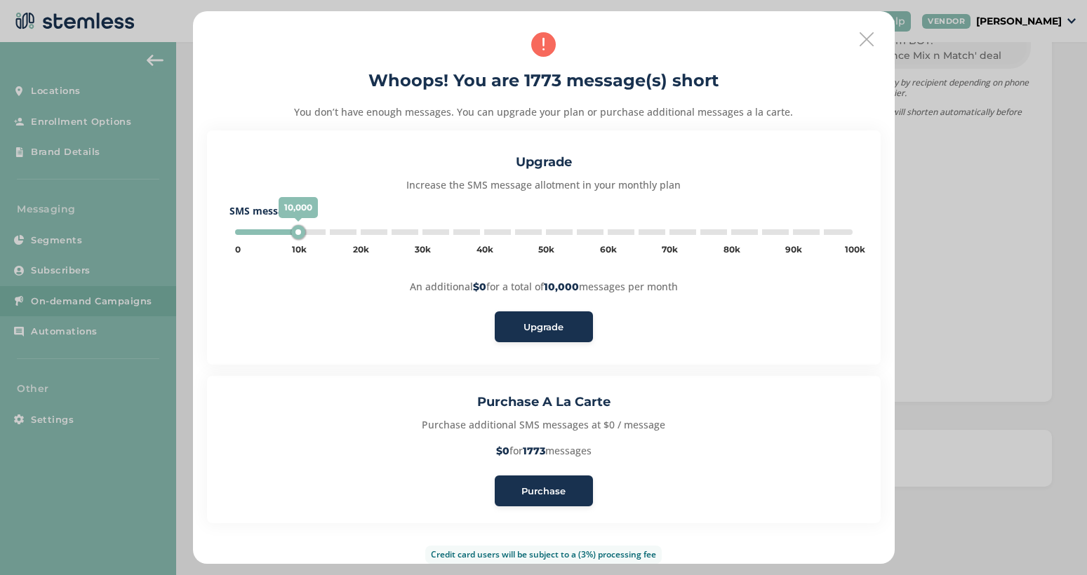
type input "5000"
click at [555, 485] on span "Purchase" at bounding box center [543, 492] width 44 height 14
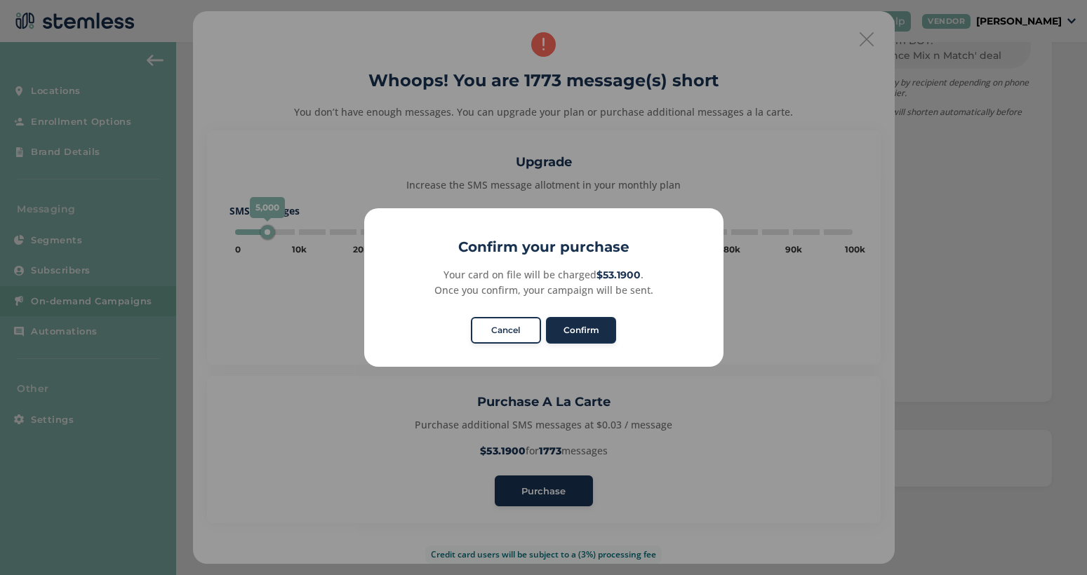
click at [597, 326] on button "Confirm" at bounding box center [581, 330] width 70 height 27
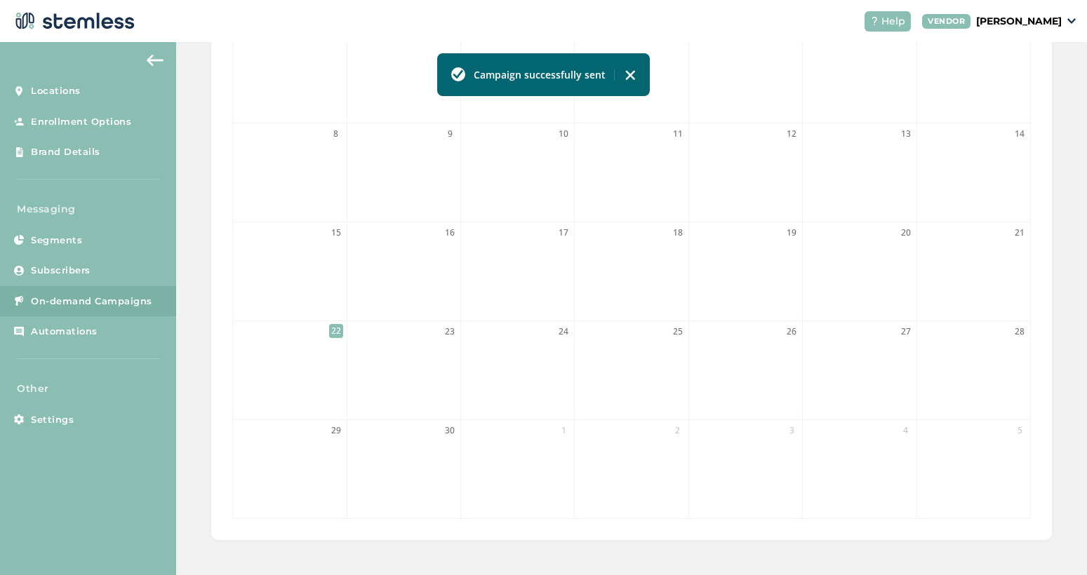
scroll to position [375, 0]
